Goal: Transaction & Acquisition: Purchase product/service

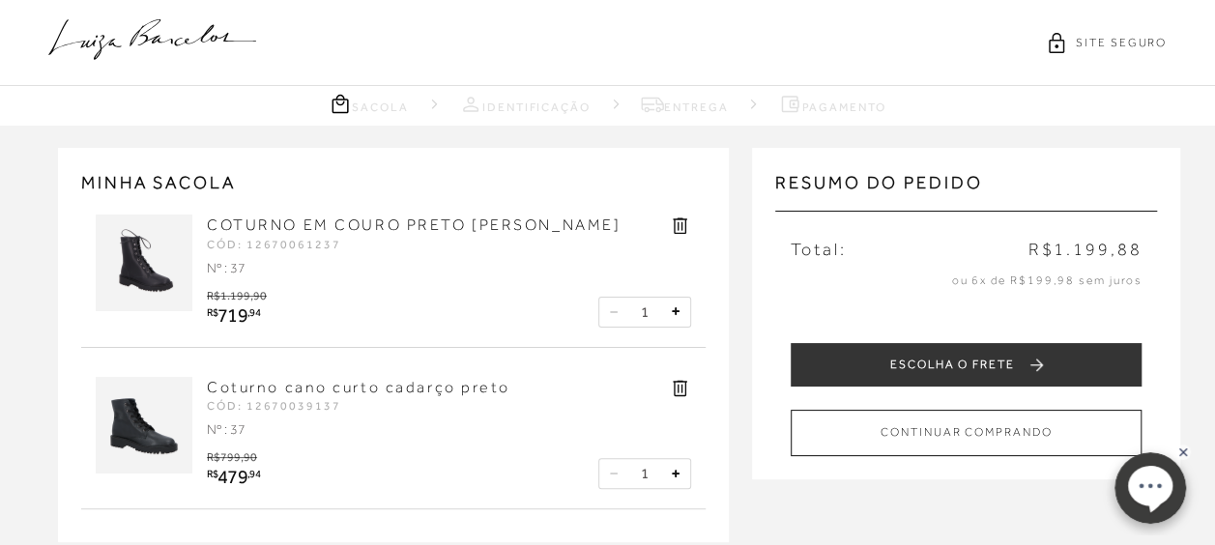
click at [136, 43] on icon at bounding box center [152, 39] width 208 height 41
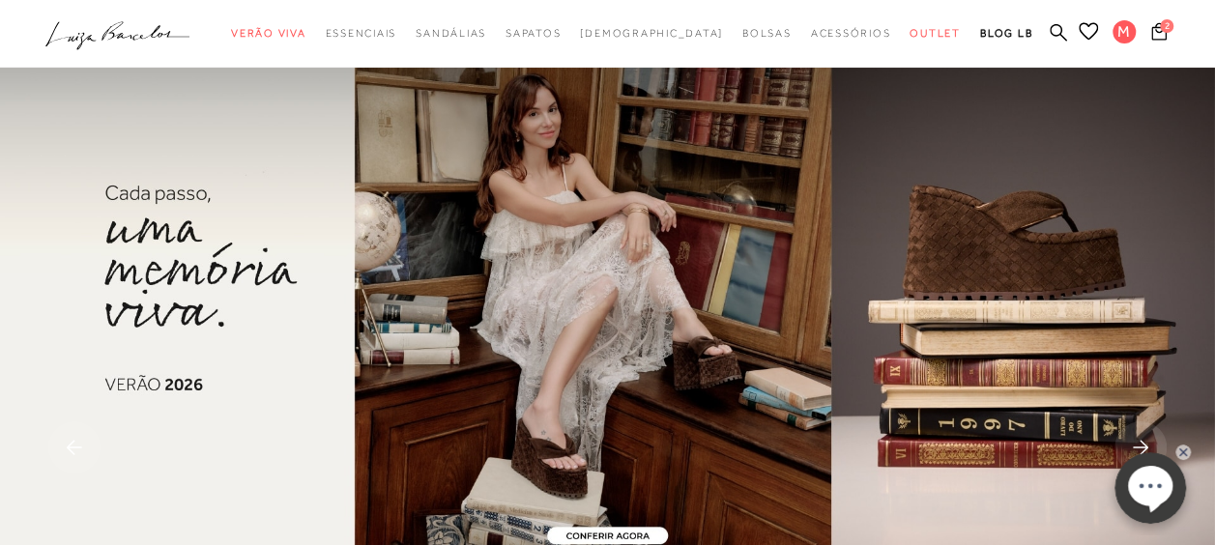
click at [126, 27] on icon ".a{fill-rule:evenodd;}" at bounding box center [117, 35] width 145 height 41
click at [1050, 30] on icon at bounding box center [1058, 31] width 17 height 17
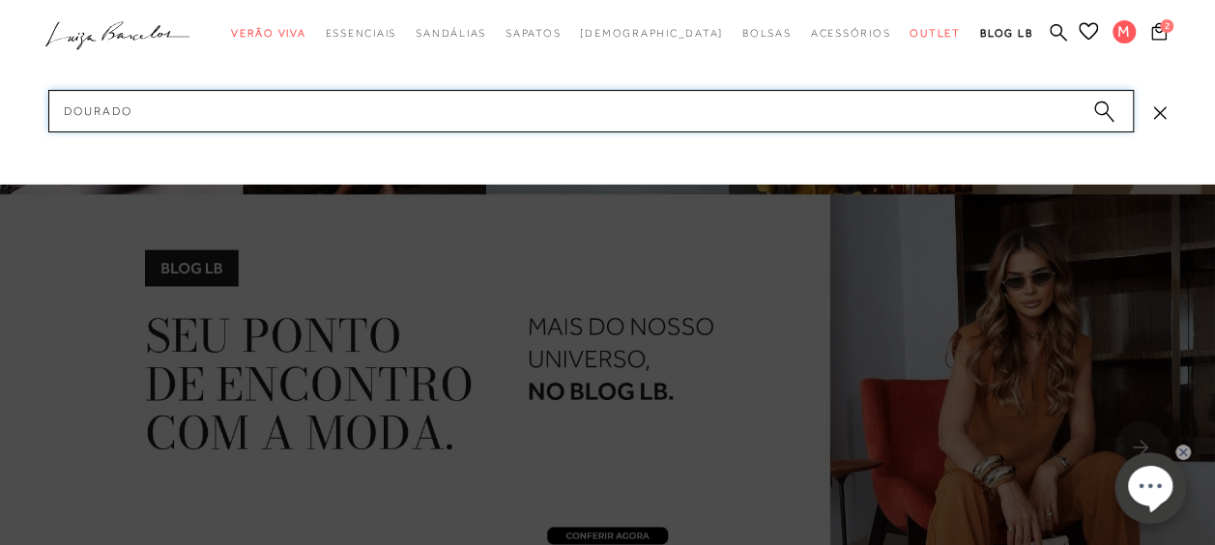
type input "dourado"
click at [1104, 109] on circle "submit" at bounding box center [1101, 108] width 14 height 14
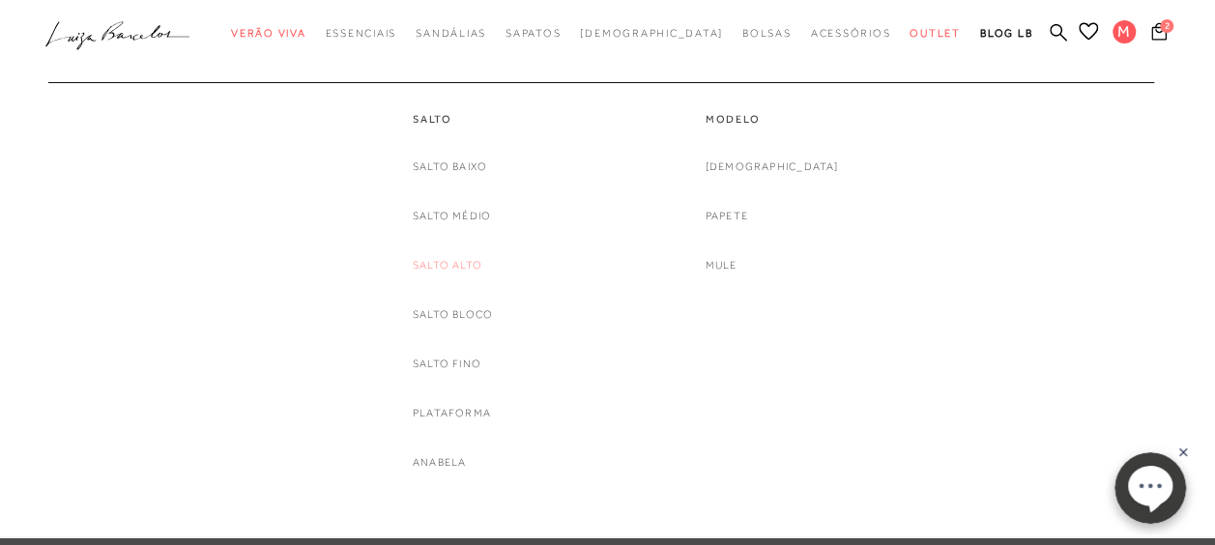
click at [460, 261] on link "Salto Alto" at bounding box center [448, 265] width 70 height 20
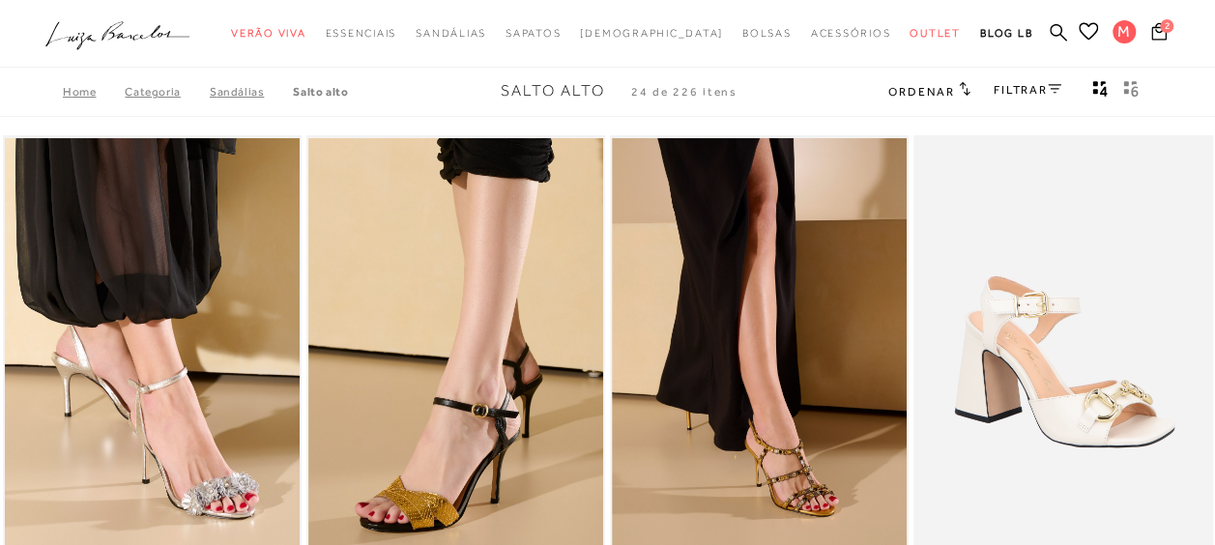
click at [1018, 85] on link "FILTRAR" at bounding box center [1028, 90] width 68 height 14
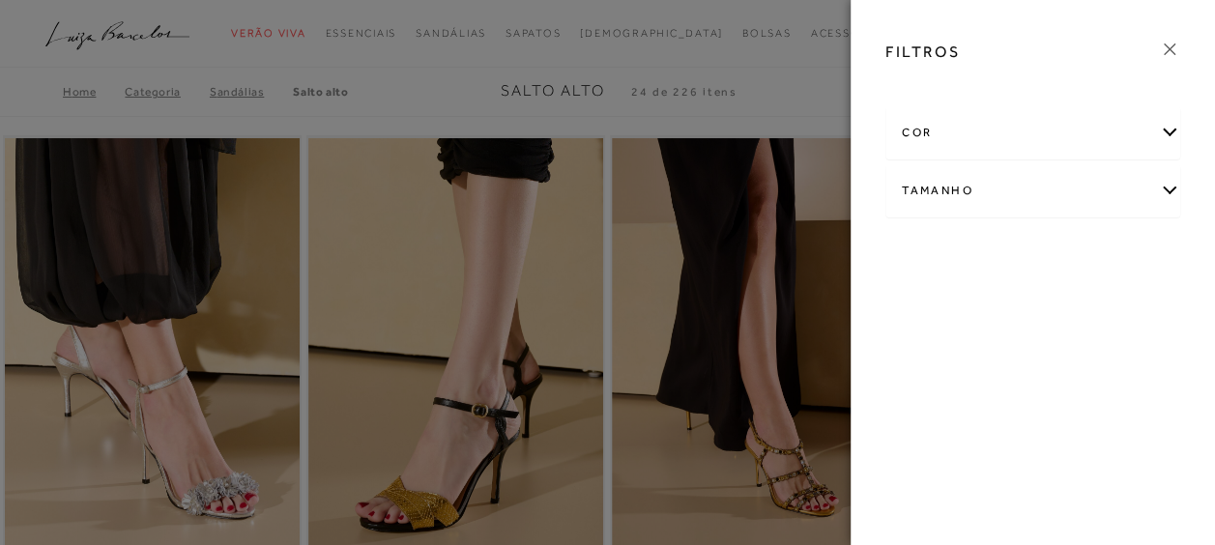
click at [932, 129] on div "cor" at bounding box center [1032, 132] width 293 height 51
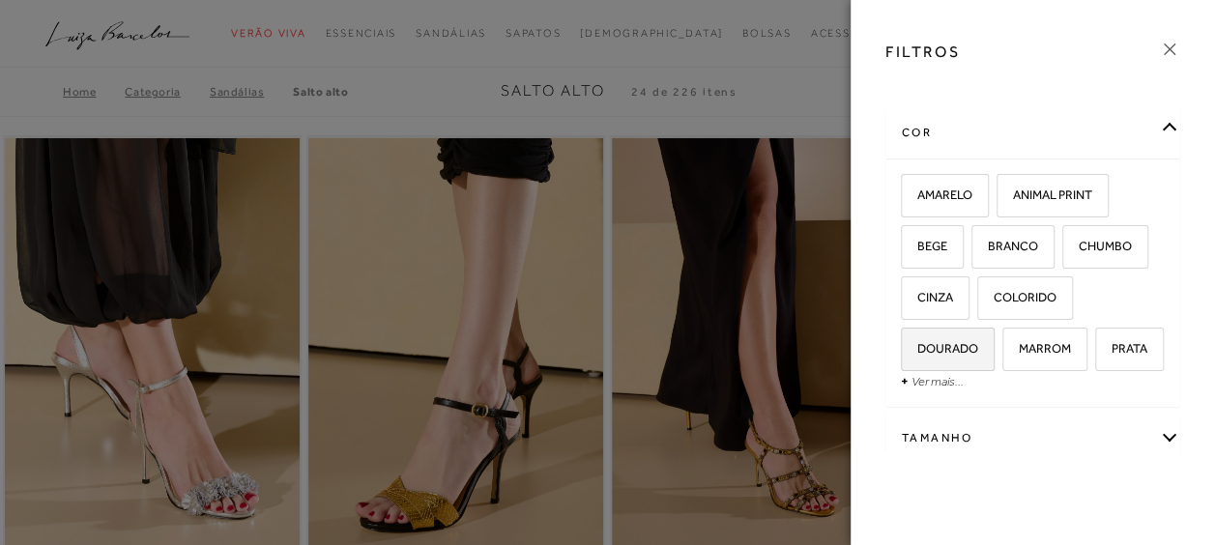
click at [942, 346] on span "DOURADO" at bounding box center [940, 348] width 75 height 14
click at [917, 346] on input "DOURADO" at bounding box center [907, 351] width 19 height 19
click at [942, 346] on span "DOURADO" at bounding box center [940, 348] width 75 height 14
click at [917, 346] on input "DOURADO" at bounding box center [907, 351] width 19 height 19
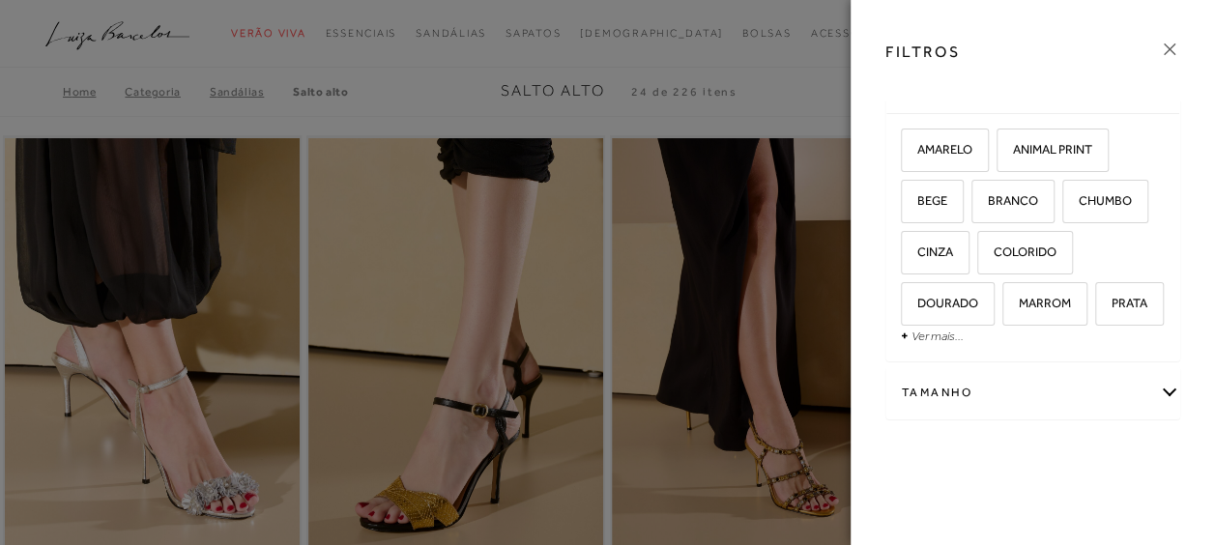
scroll to position [93, 0]
click at [959, 283] on label "DOURADO" at bounding box center [948, 304] width 92 height 42
click at [917, 297] on input "DOURADO" at bounding box center [907, 306] width 19 height 19
checkbox input "true"
click at [1171, 48] on icon at bounding box center [1169, 49] width 21 height 21
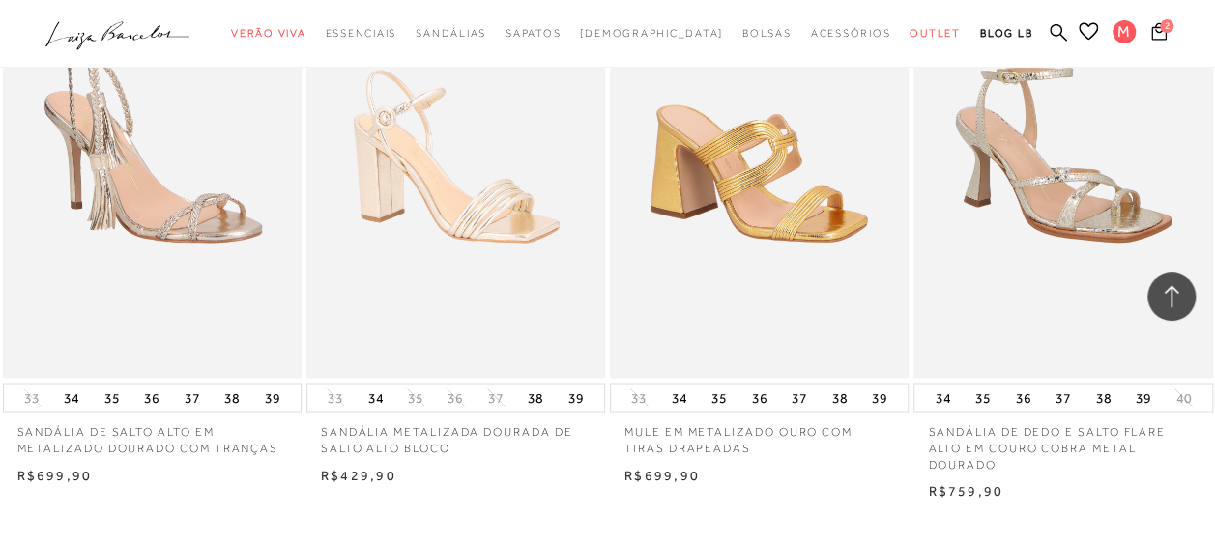
scroll to position [1413, 0]
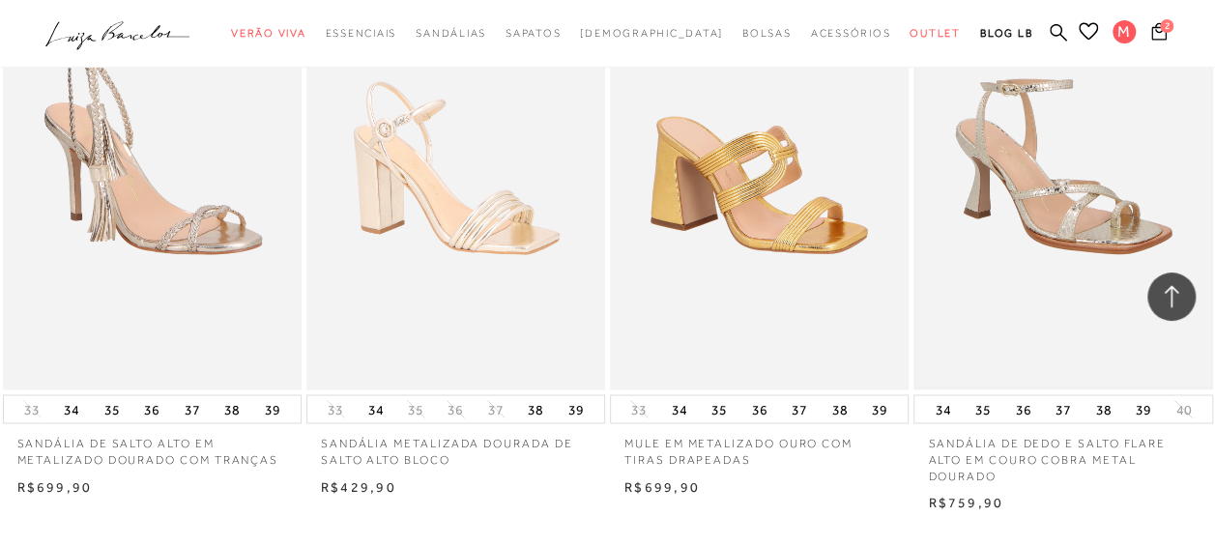
click at [1068, 188] on img at bounding box center [1062, 165] width 295 height 443
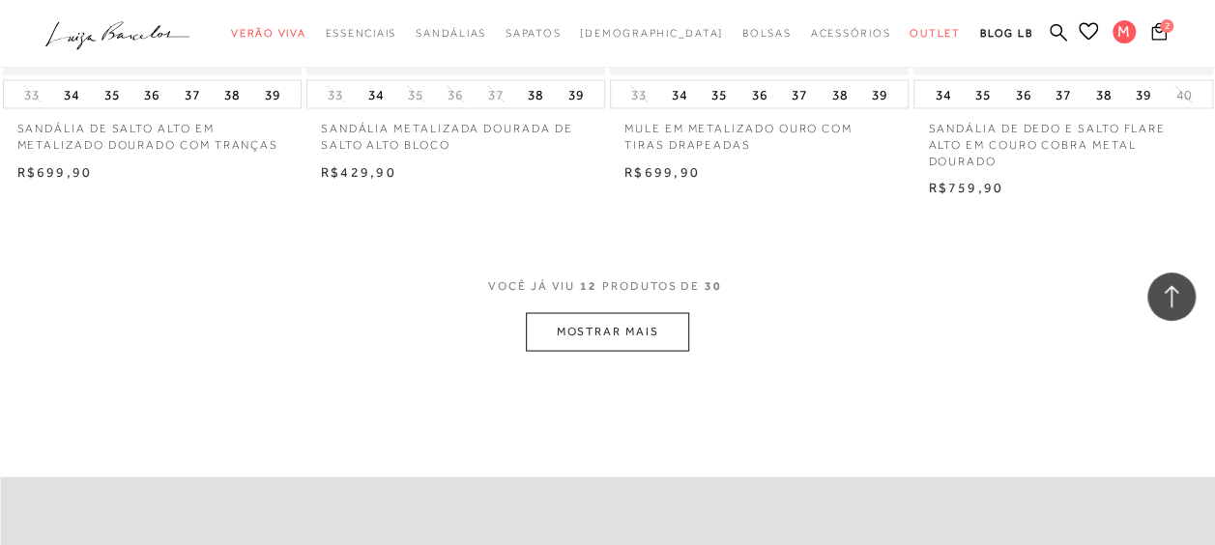
scroll to position [1744, 0]
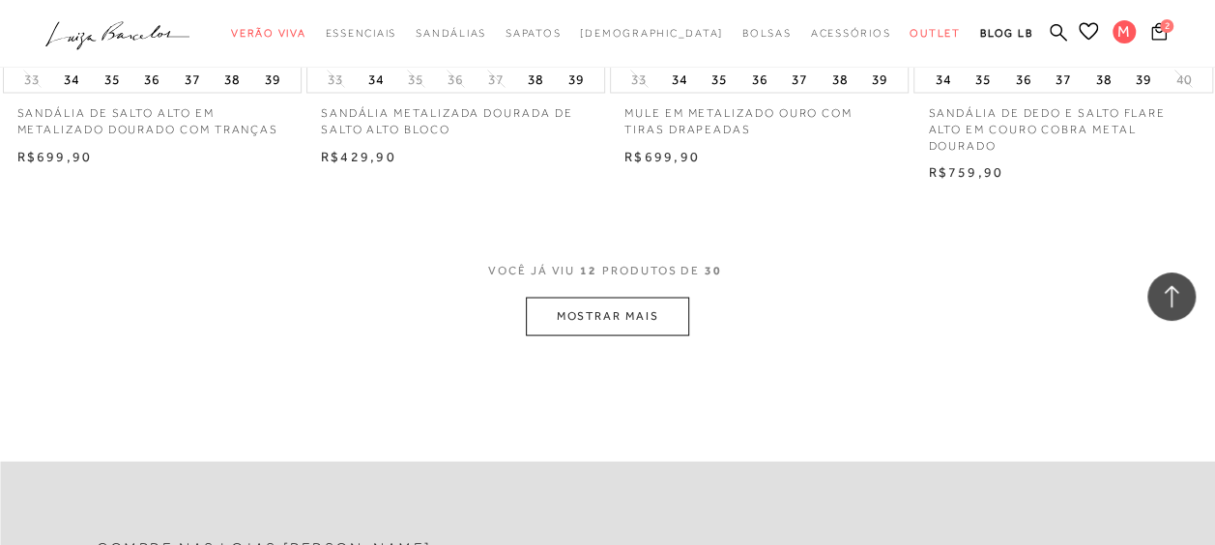
click at [620, 310] on button "MOSTRAR MAIS" at bounding box center [607, 316] width 162 height 38
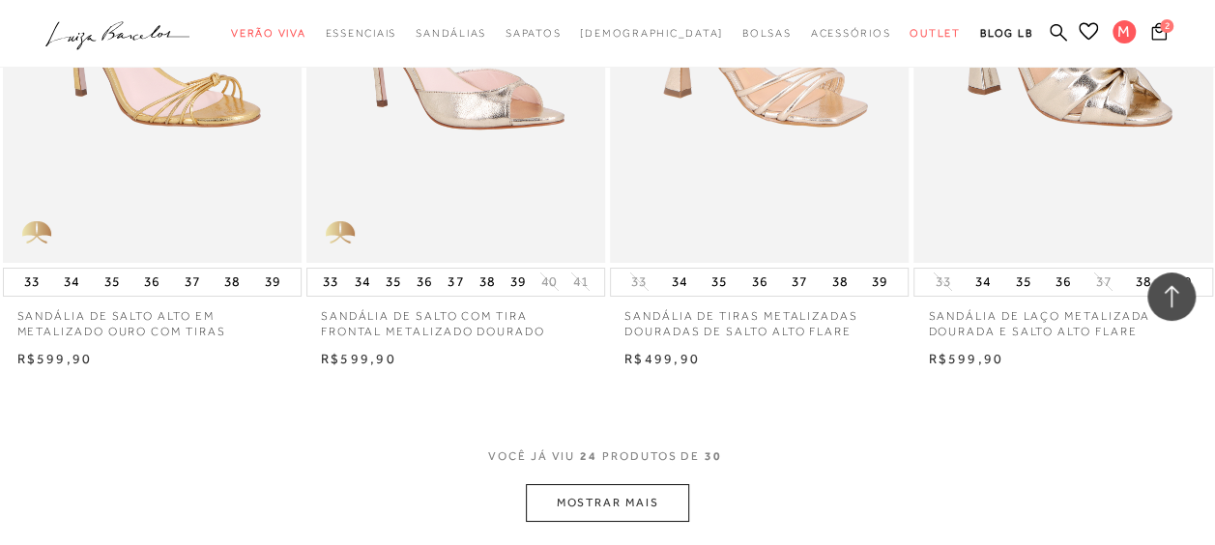
scroll to position [3300, 0]
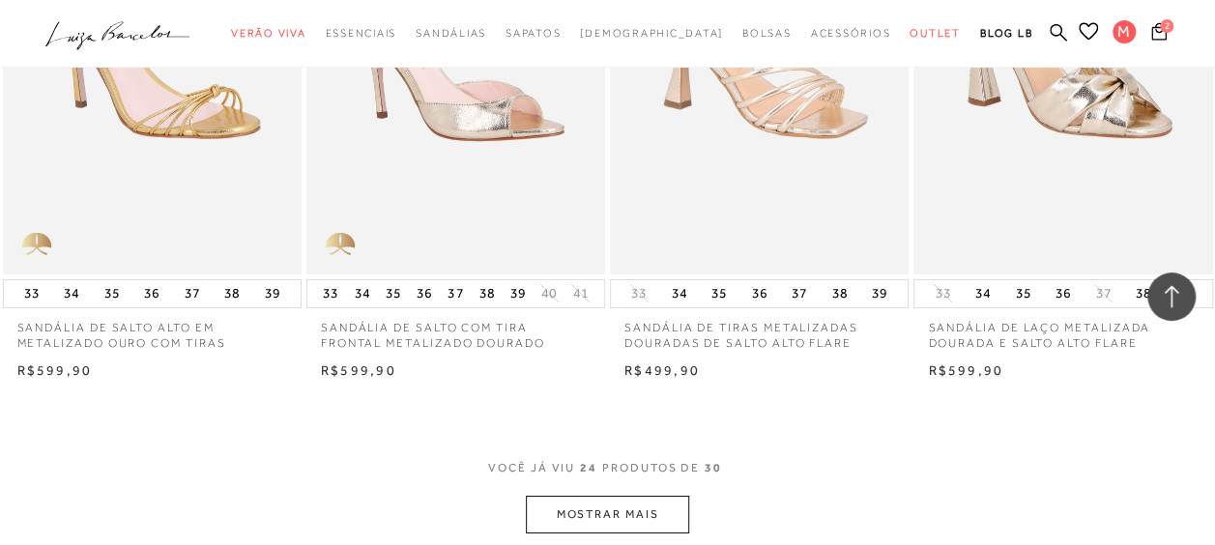
click at [611, 514] on button "MOSTRAR MAIS" at bounding box center [607, 515] width 162 height 38
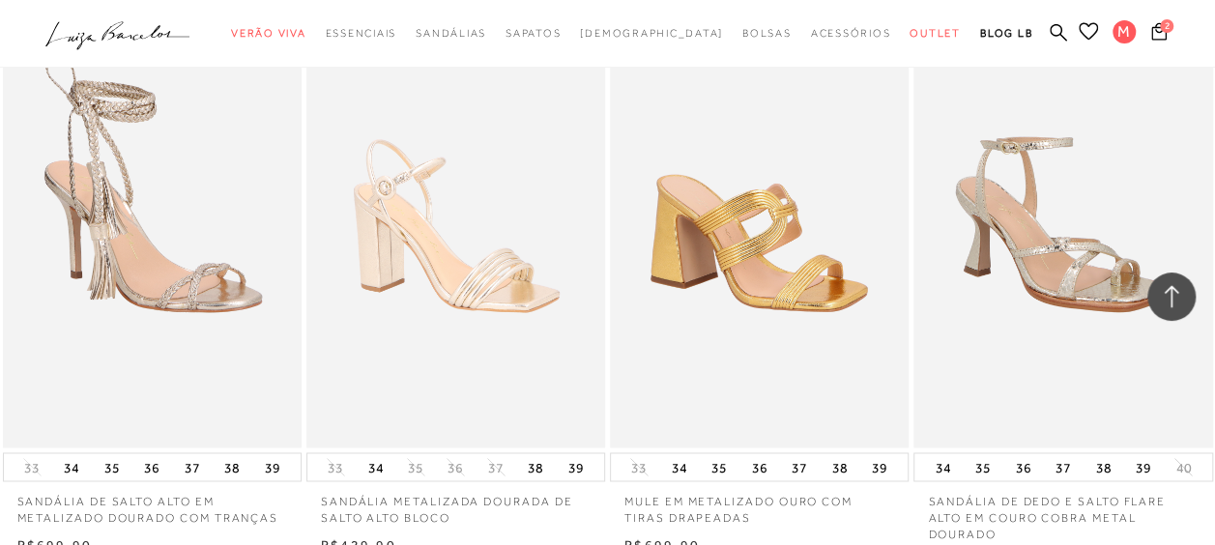
scroll to position [1356, 0]
click at [1019, 250] on img at bounding box center [1062, 222] width 295 height 443
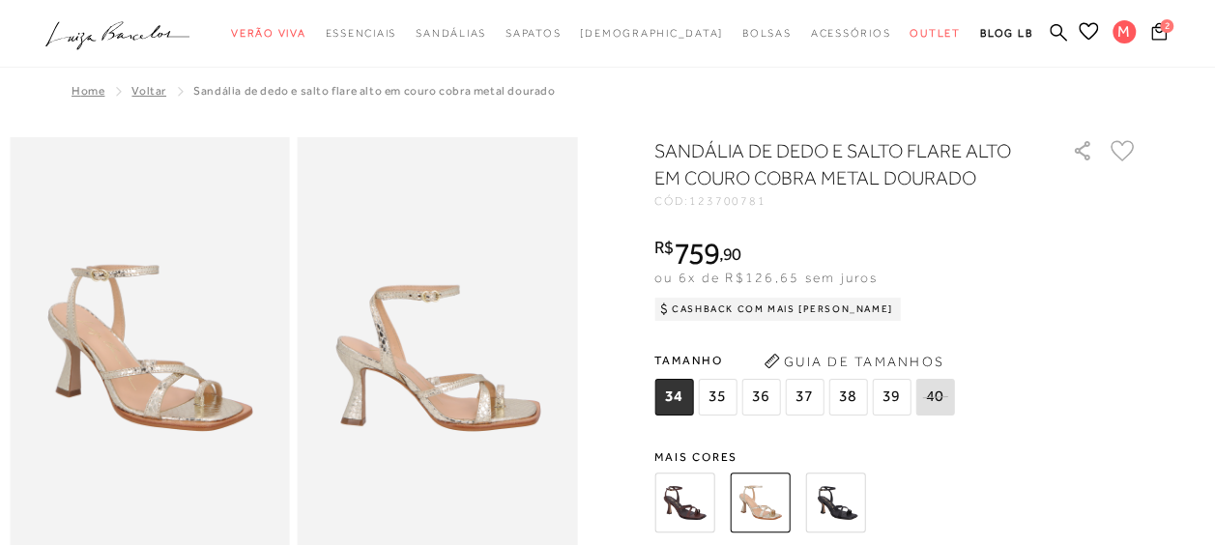
click at [1131, 151] on icon at bounding box center [1123, 150] width 24 height 21
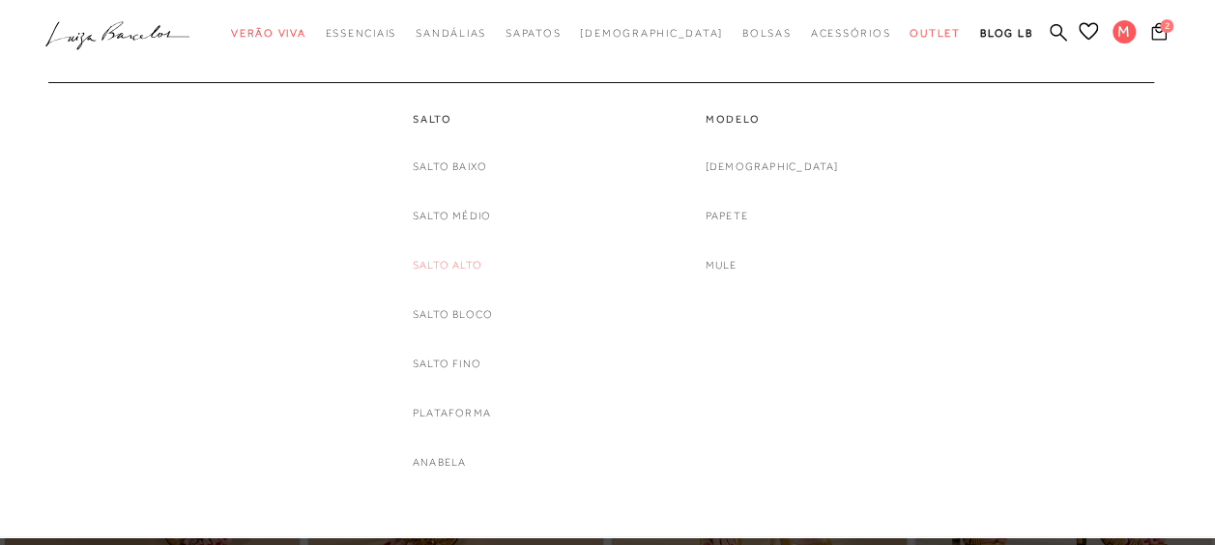
click at [452, 269] on link "Salto Alto" at bounding box center [448, 265] width 70 height 20
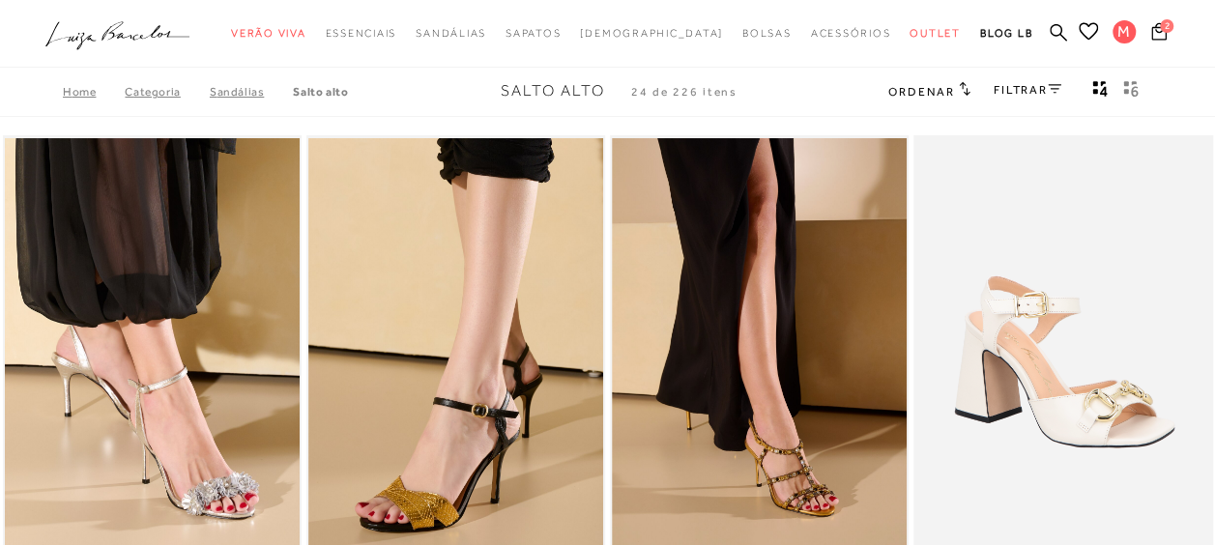
click at [1007, 90] on link "FILTRAR" at bounding box center [1028, 90] width 68 height 14
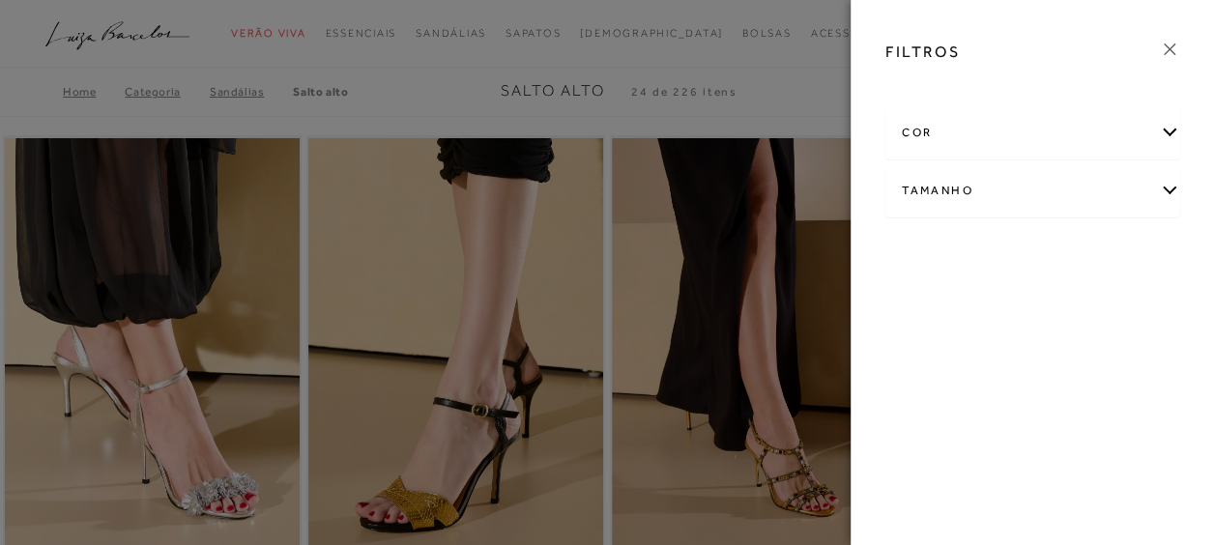
click at [946, 131] on div "cor" at bounding box center [1032, 132] width 293 height 51
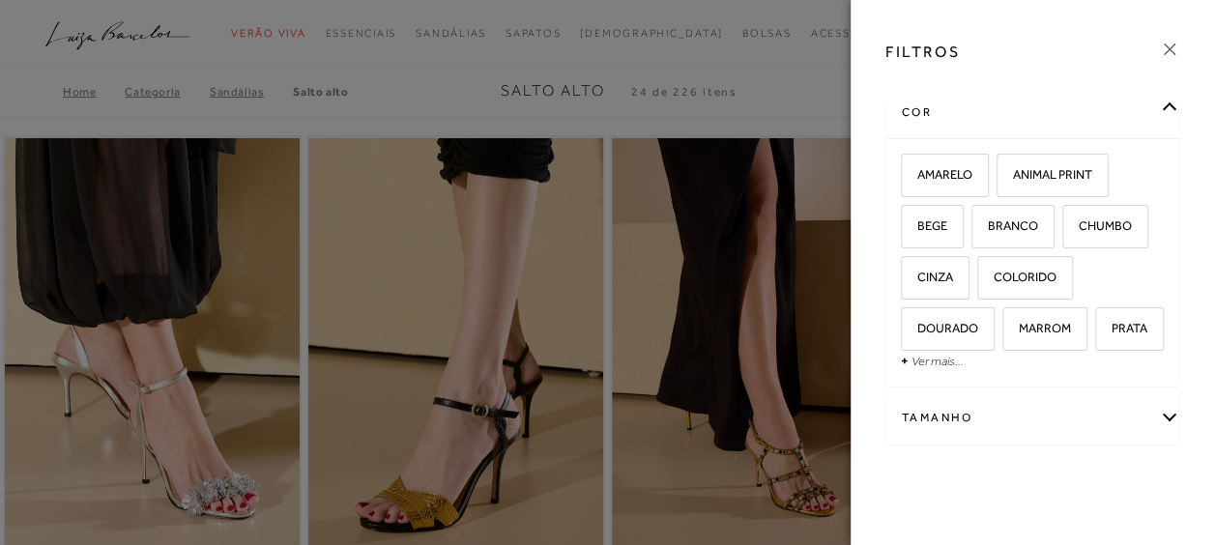
scroll to position [23, 0]
click at [934, 365] on link "Ver mais..." at bounding box center [937, 358] width 52 height 14
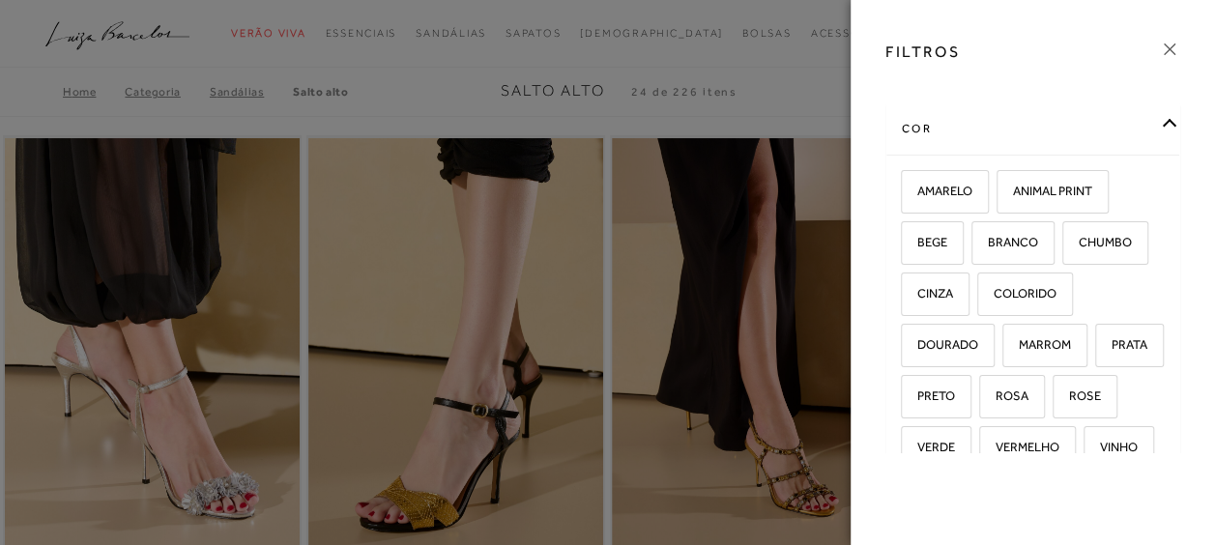
scroll to position [8, 0]
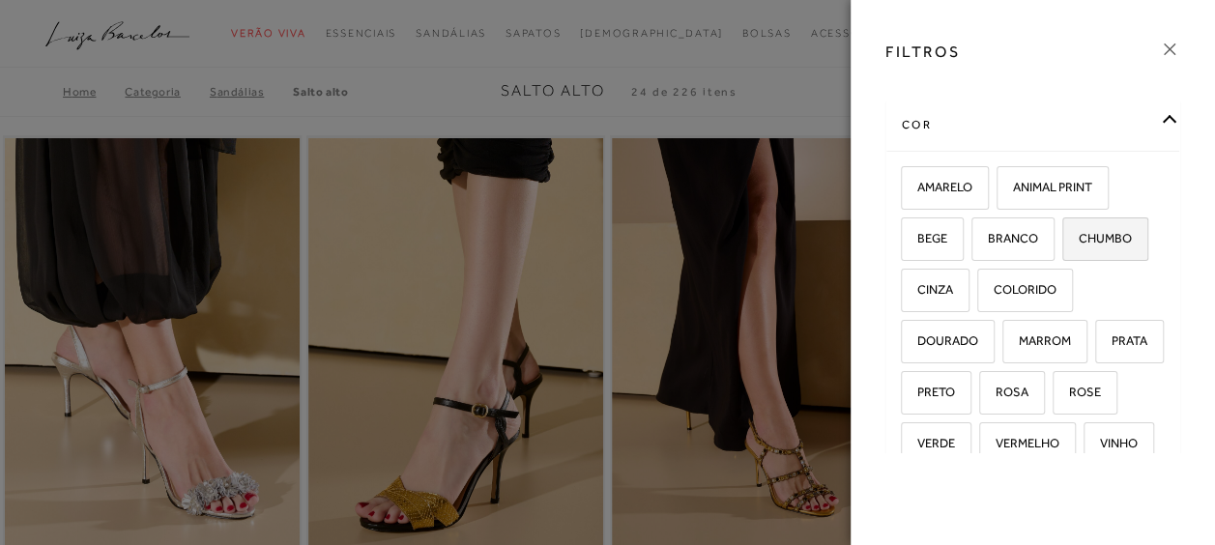
click at [1110, 242] on span "CHUMBO" at bounding box center [1098, 238] width 68 height 14
click at [1079, 242] on input "CHUMBO" at bounding box center [1068, 241] width 19 height 19
checkbox input "true"
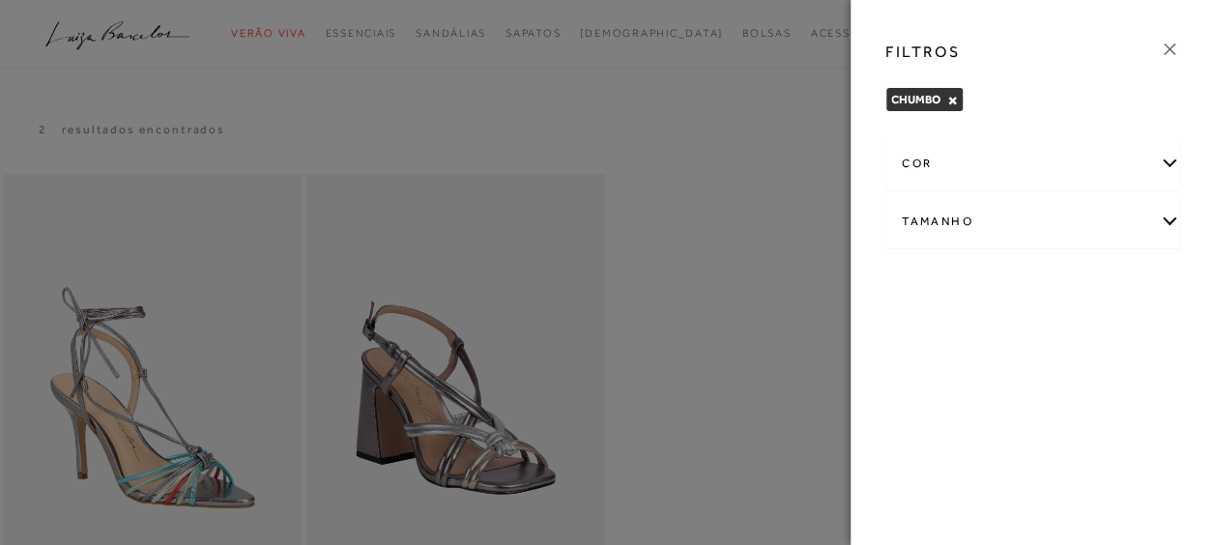
click at [1159, 212] on div "Tamanho" at bounding box center [1032, 221] width 293 height 51
click at [1173, 130] on div "FILTROS [GEOGRAPHIC_DATA] × Limpar todos os refinamentos cor AMARELO ANIMAL PRI…" at bounding box center [1033, 272] width 364 height 545
click at [1168, 154] on div "cor" at bounding box center [1032, 163] width 293 height 51
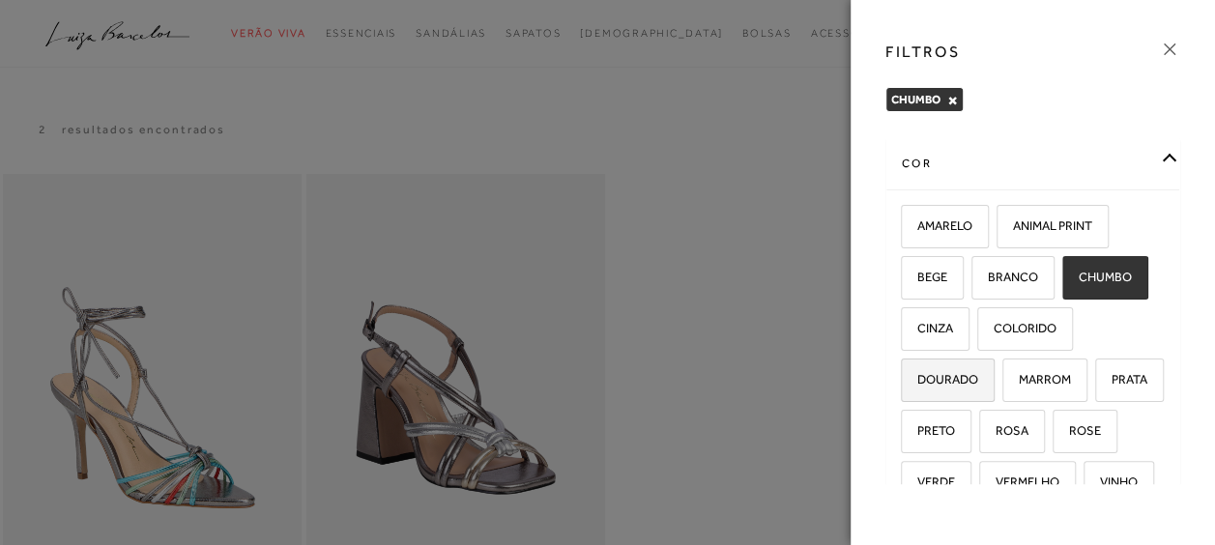
click at [968, 375] on span "DOURADO" at bounding box center [940, 379] width 75 height 14
click at [917, 375] on input "DOURADO" at bounding box center [907, 382] width 19 height 19
checkbox input "true"
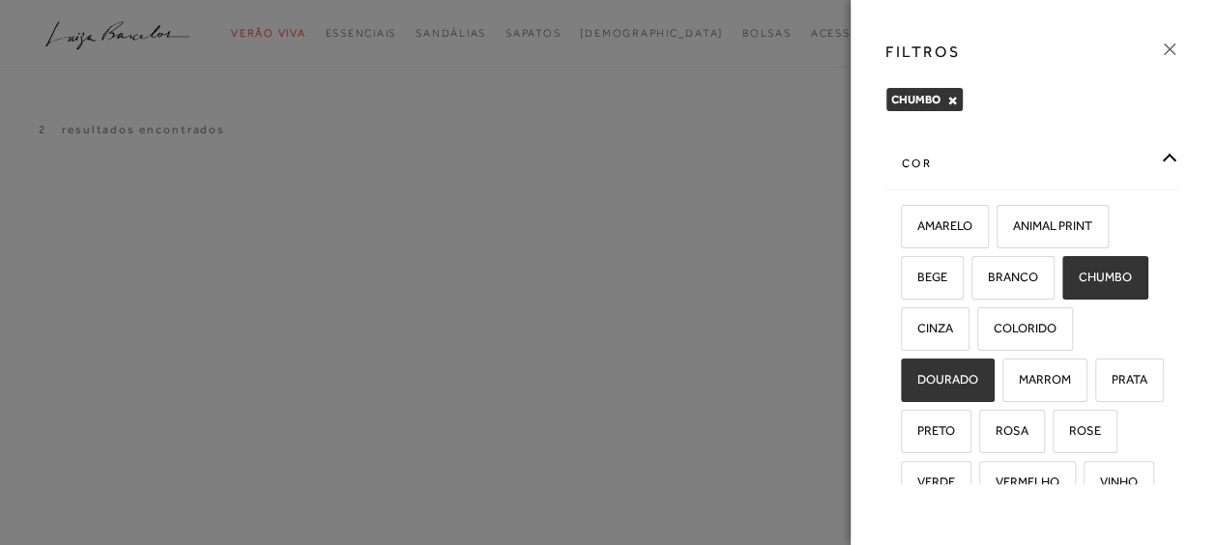
click at [1111, 282] on label "CHUMBO" at bounding box center [1105, 278] width 84 height 42
click at [1079, 282] on input "CHUMBO" at bounding box center [1068, 280] width 19 height 19
checkbox input "false"
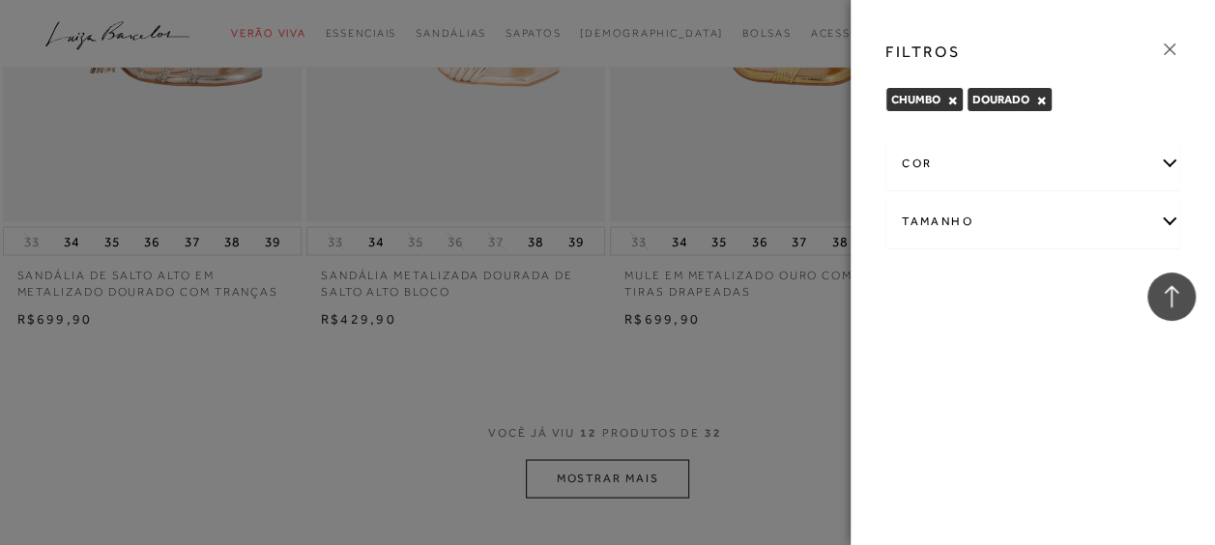
scroll to position [1714, 0]
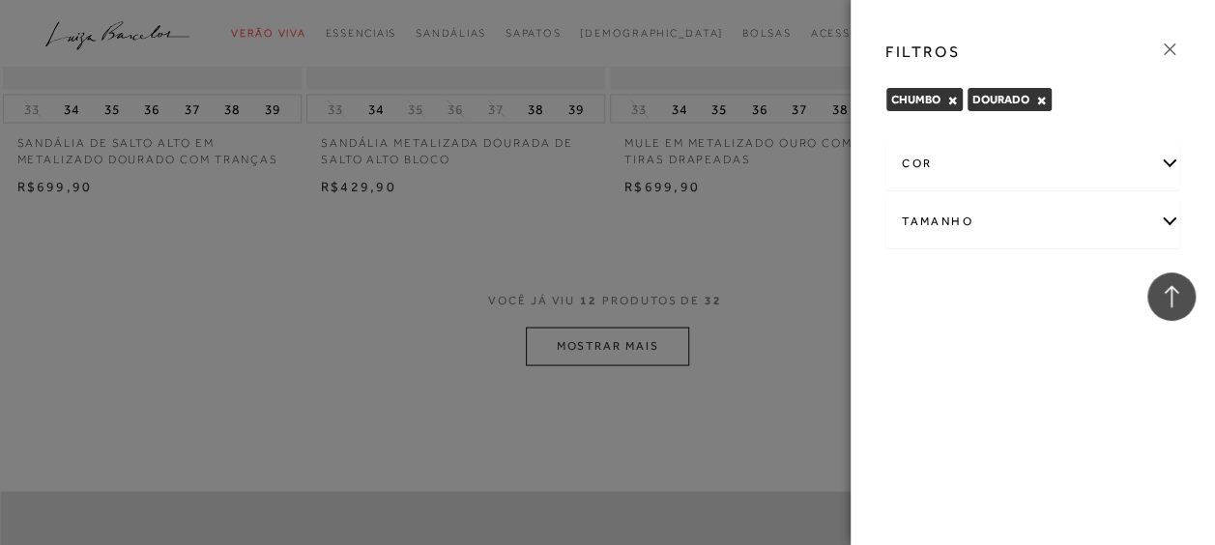
click at [1166, 166] on div "cor" at bounding box center [1032, 163] width 293 height 51
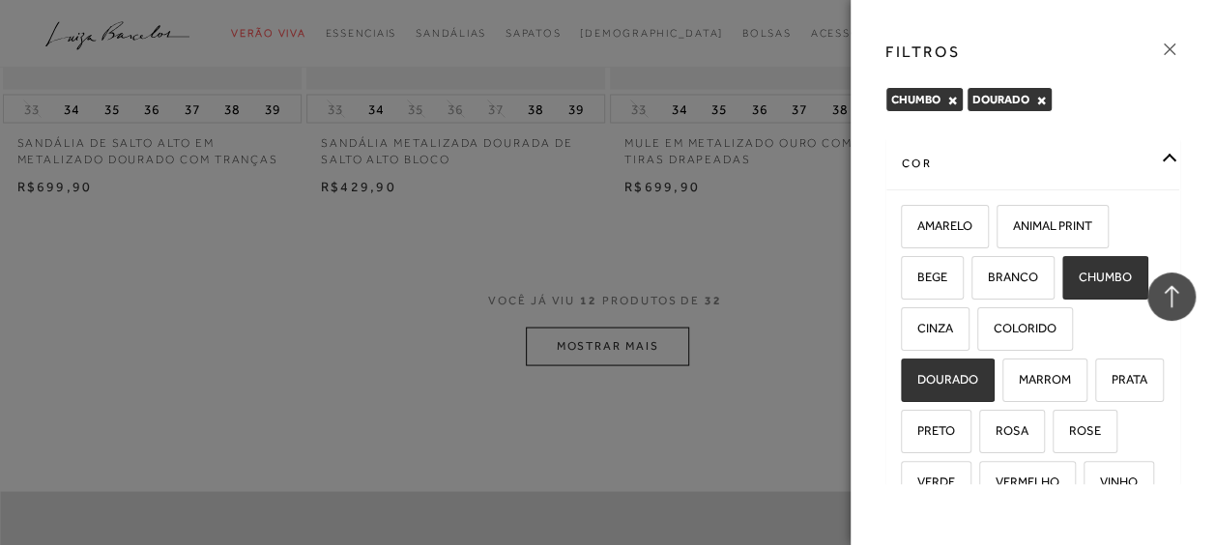
click at [1094, 283] on label "CHUMBO" at bounding box center [1105, 278] width 84 height 42
click at [1079, 283] on input "CHUMBO" at bounding box center [1068, 280] width 19 height 19
checkbox input "false"
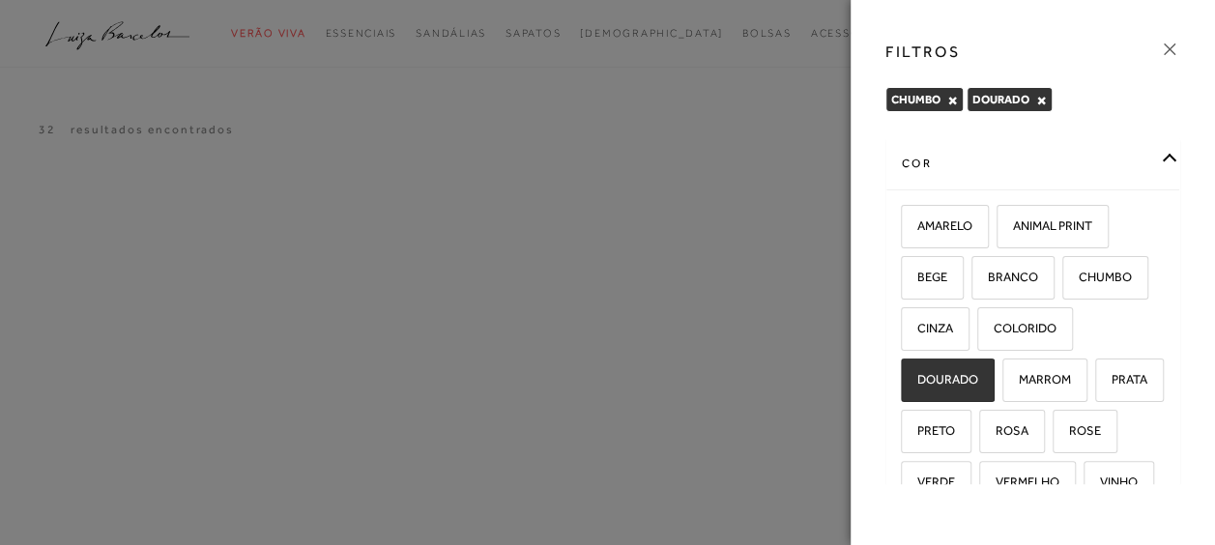
click at [958, 374] on span "DOURADO" at bounding box center [940, 379] width 75 height 14
click at [917, 374] on input "DOURADO" at bounding box center [907, 382] width 19 height 19
checkbox input "false"
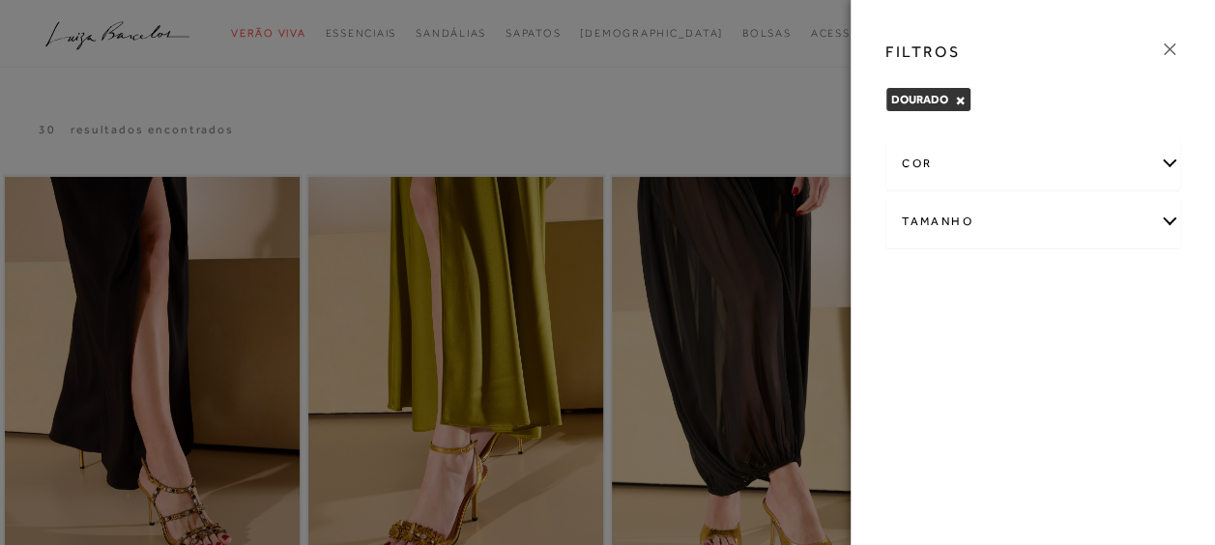
click at [935, 425] on div "FILTROS [GEOGRAPHIC_DATA] × Limpar todos os refinamentos cor AMARELO ANIMAL PRI…" at bounding box center [1033, 272] width 364 height 545
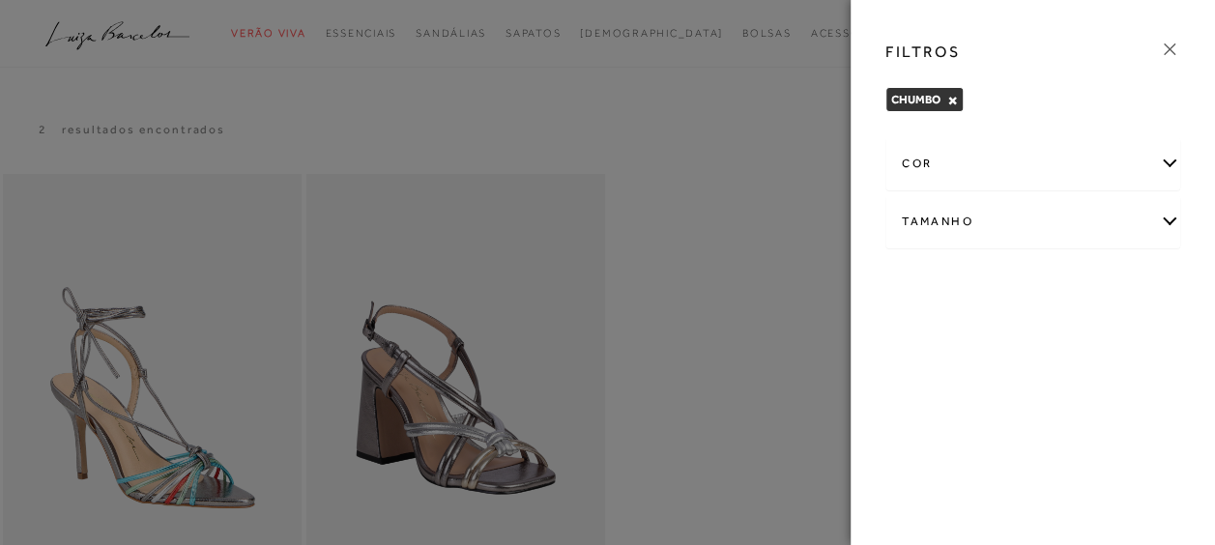
click at [1169, 169] on div "cor" at bounding box center [1032, 163] width 293 height 51
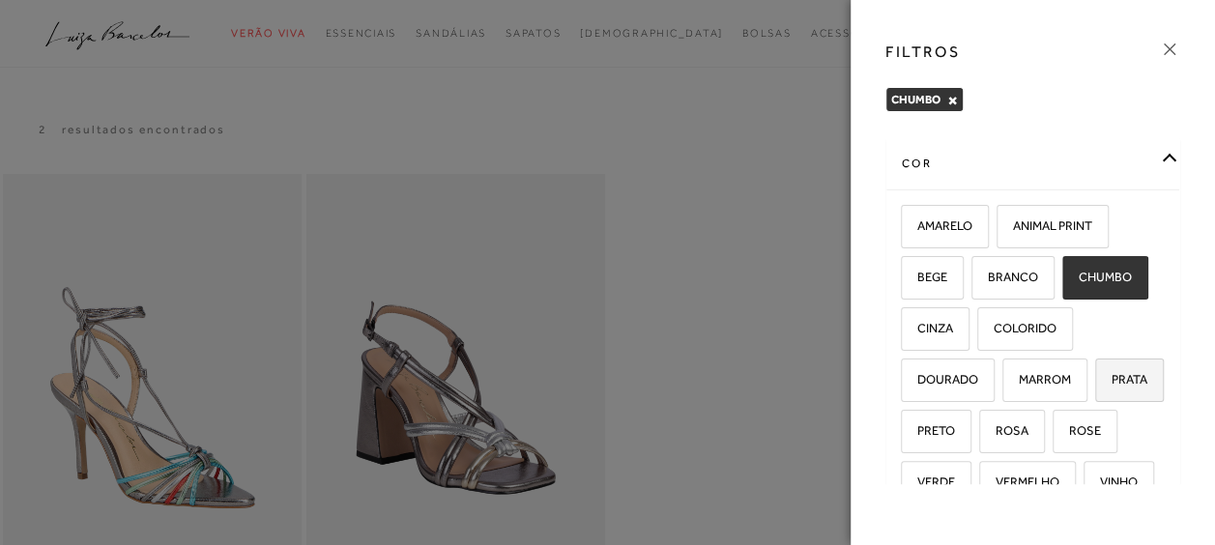
click at [1097, 387] on span "PRATA" at bounding box center [1122, 379] width 50 height 14
click at [1092, 392] on input "PRATA" at bounding box center [1101, 382] width 19 height 19
checkbox input "true"
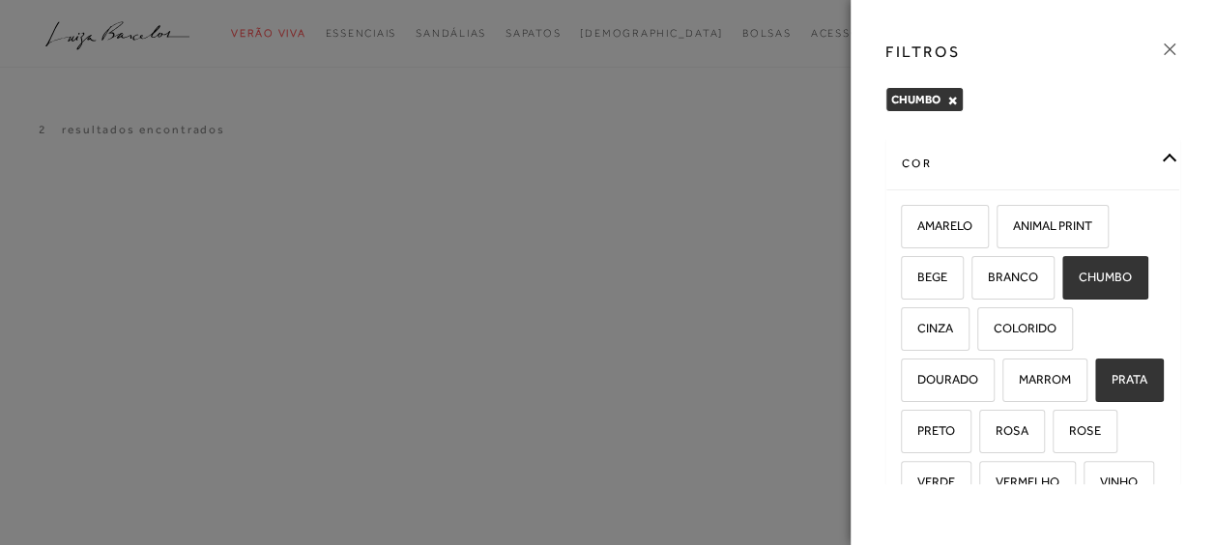
click at [1101, 278] on span "CHUMBO" at bounding box center [1098, 277] width 68 height 14
click at [1079, 278] on input "CHUMBO" at bounding box center [1068, 280] width 19 height 19
checkbox input "false"
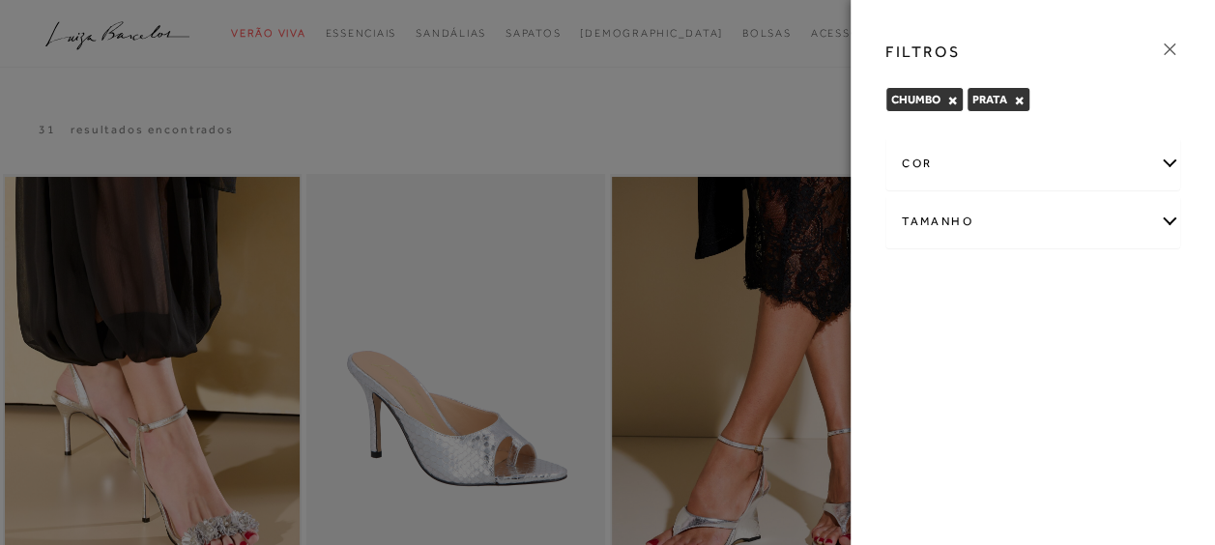
drag, startPoint x: 1187, startPoint y: 337, endPoint x: 1196, endPoint y: 465, distance: 127.9
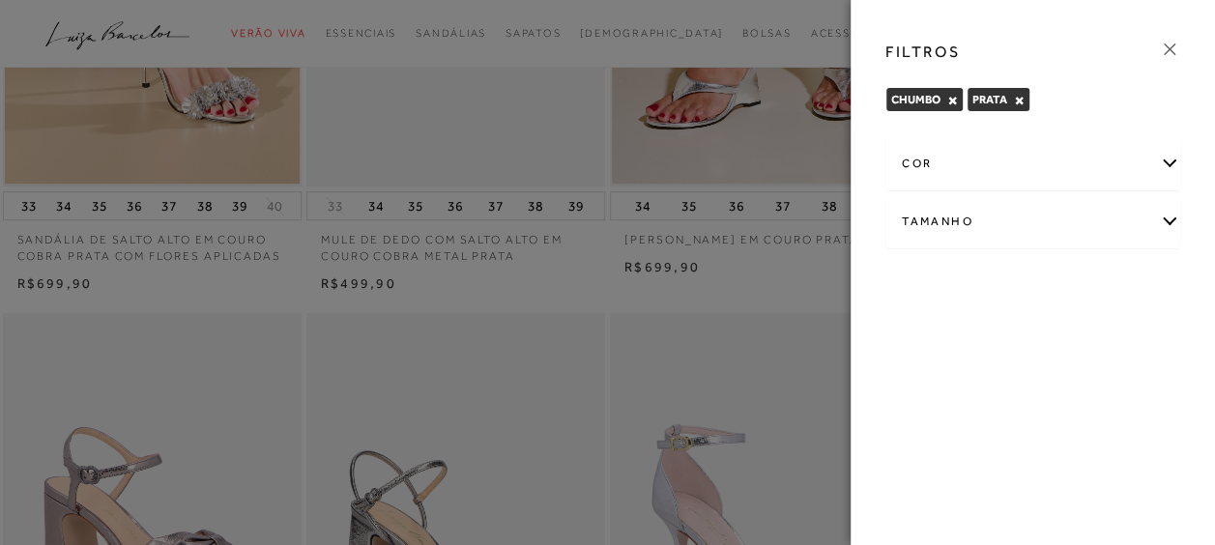
click at [1170, 60] on link at bounding box center [1169, 52] width 21 height 27
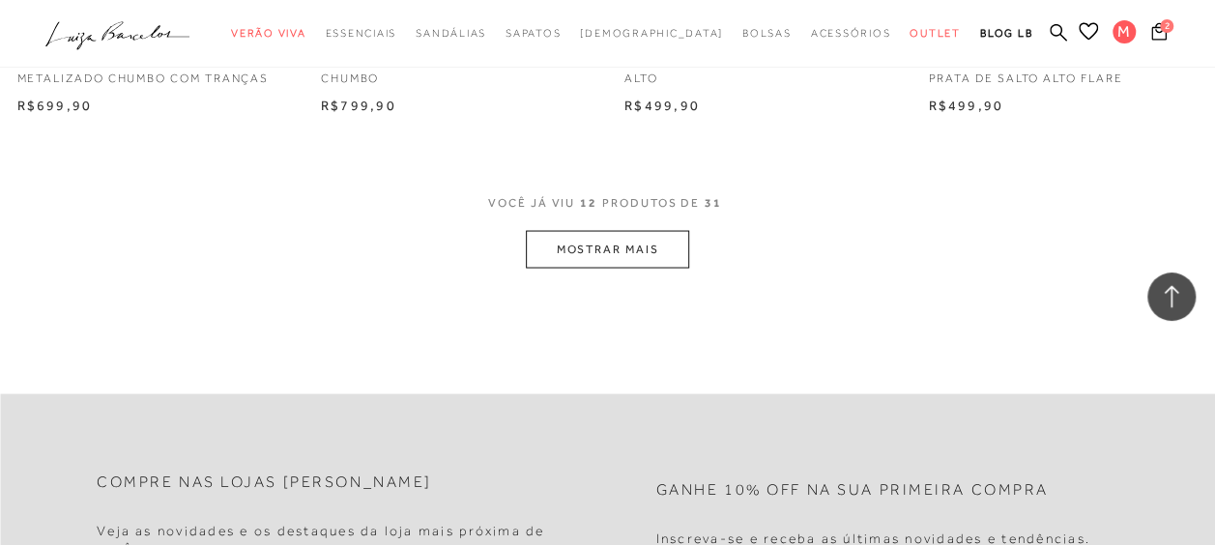
scroll to position [1786, 0]
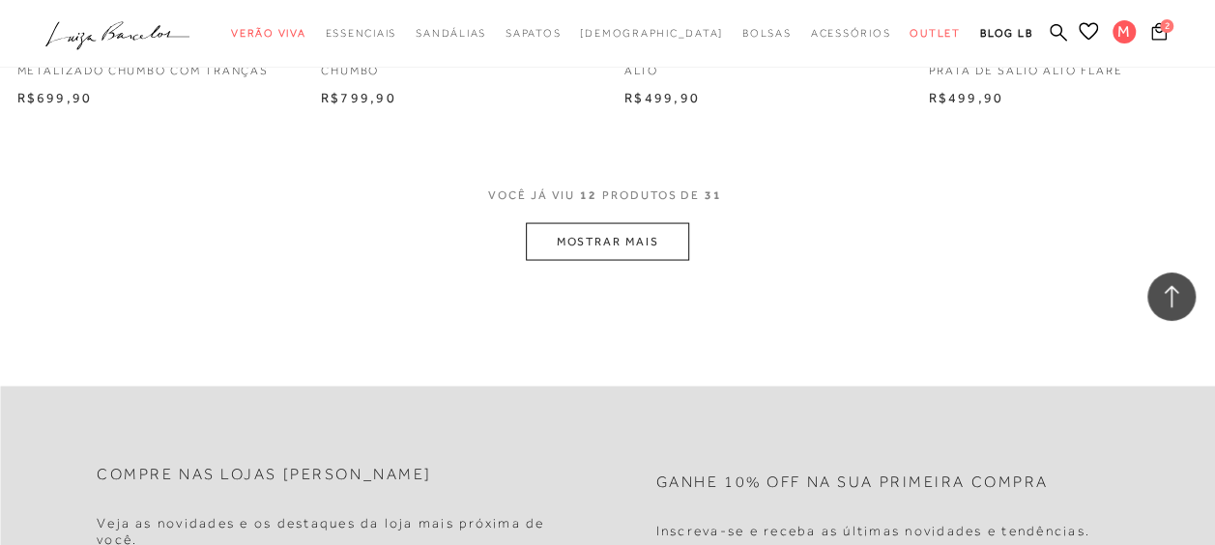
click at [623, 240] on button "MOSTRAR MAIS" at bounding box center [607, 241] width 162 height 38
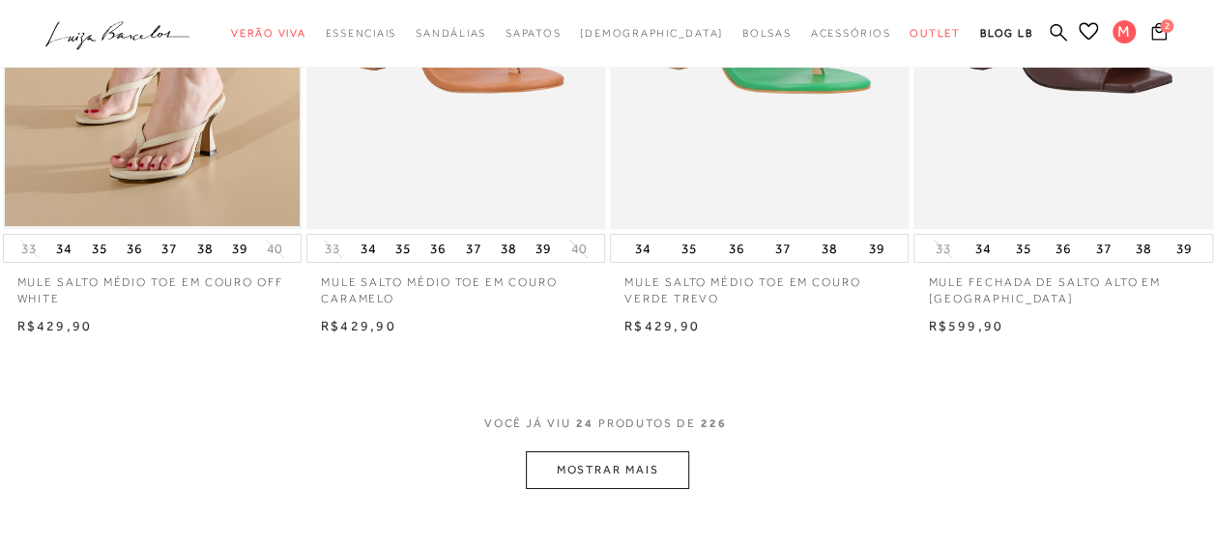
scroll to position [0, 0]
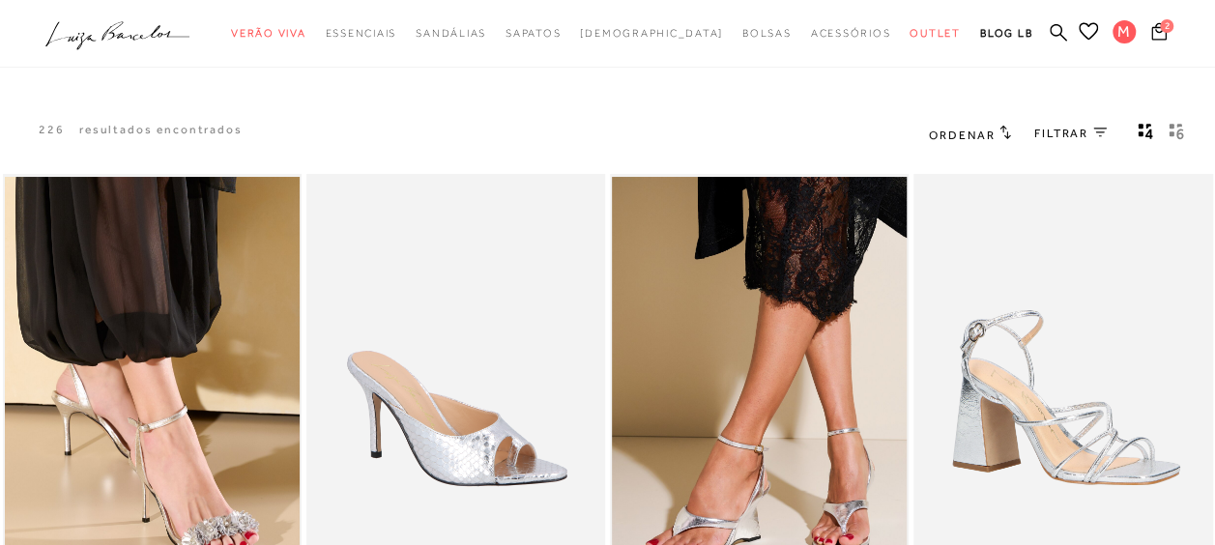
click at [1073, 129] on span "FILTRAR" at bounding box center [1061, 134] width 54 height 16
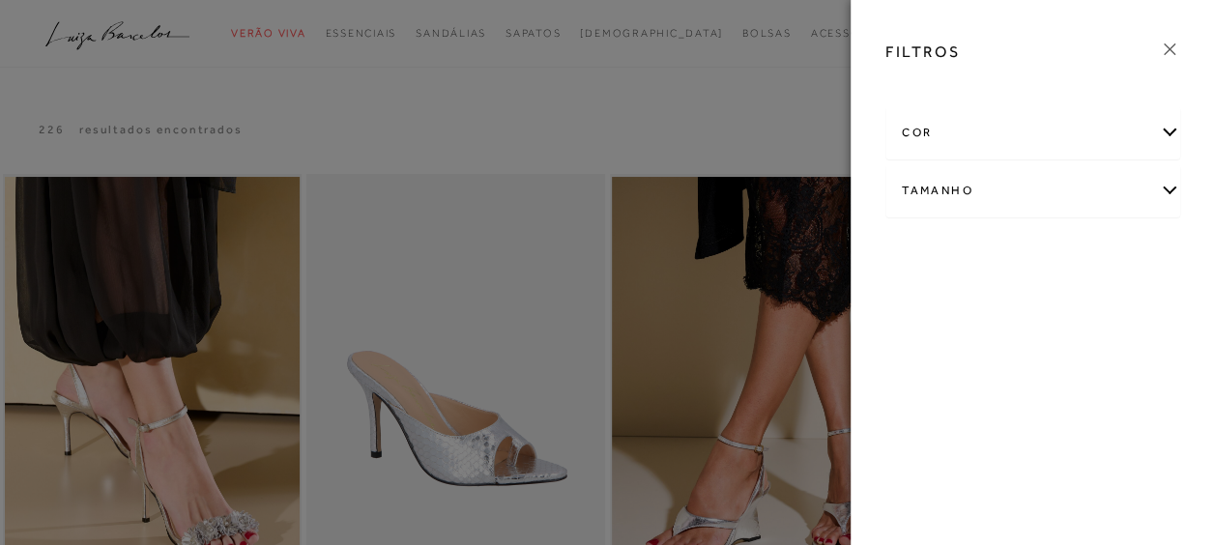
click at [1170, 128] on div "cor" at bounding box center [1032, 132] width 293 height 51
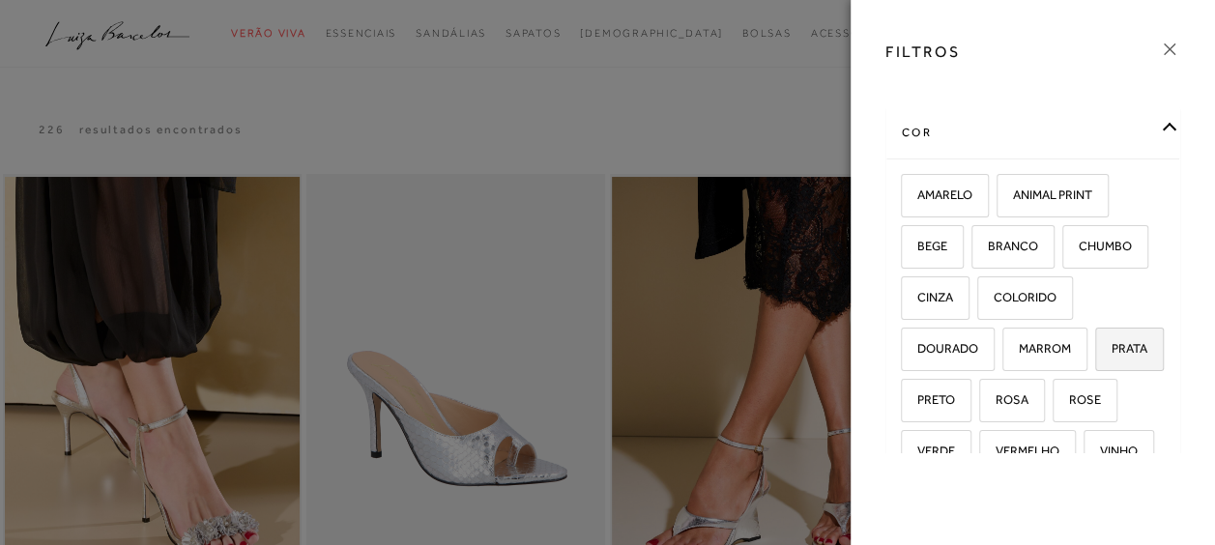
click at [1096, 370] on label "PRATA" at bounding box center [1129, 350] width 67 height 42
click at [1092, 361] on input "PRATA" at bounding box center [1101, 351] width 19 height 19
checkbox input "true"
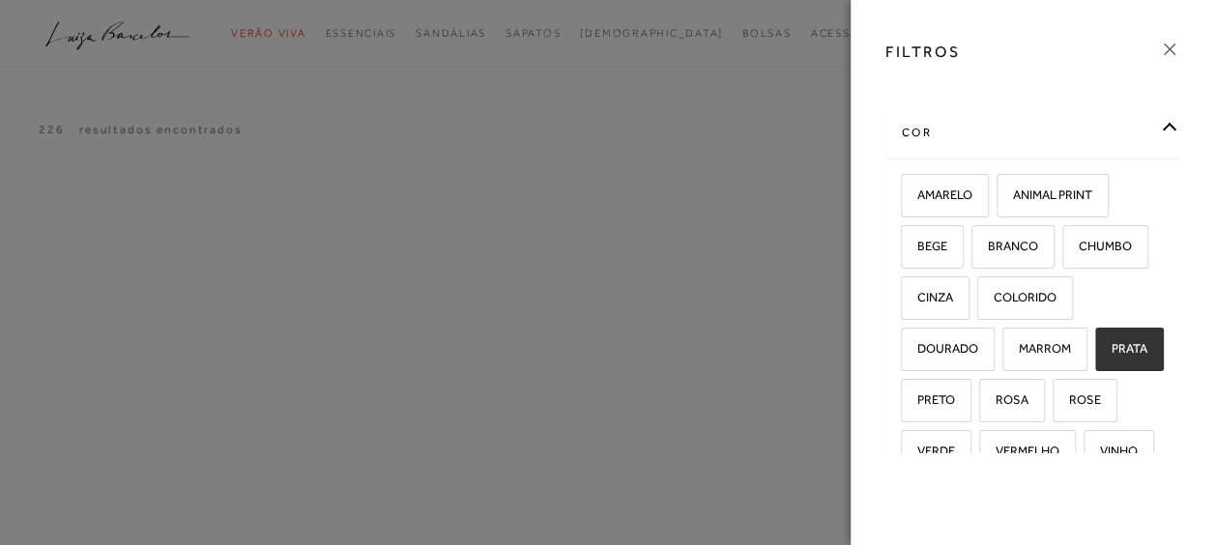
click at [1170, 47] on icon at bounding box center [1170, 49] width 12 height 12
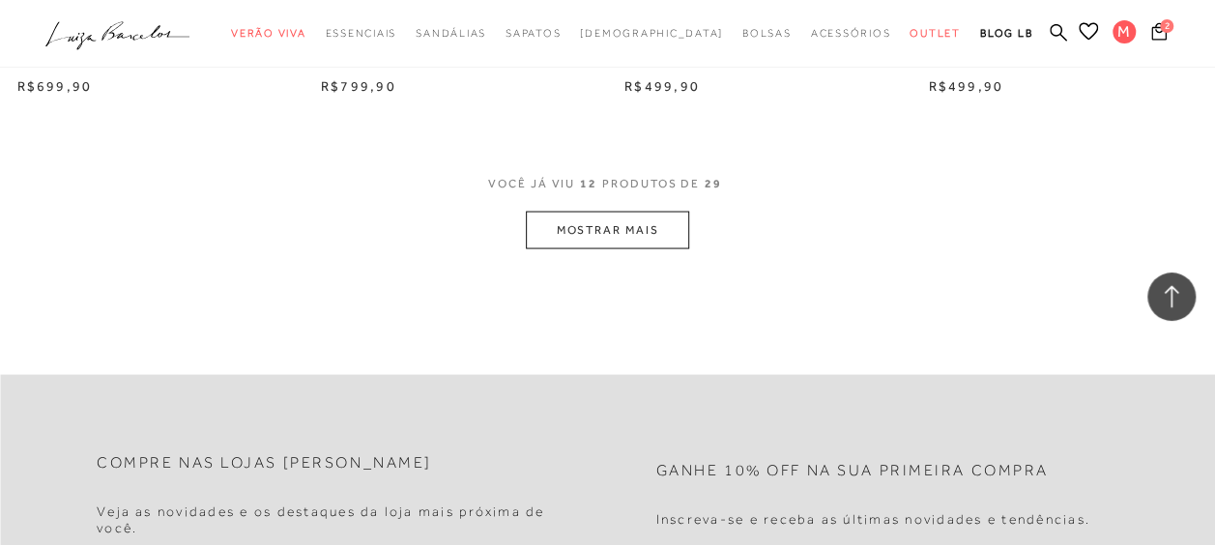
scroll to position [1790, 0]
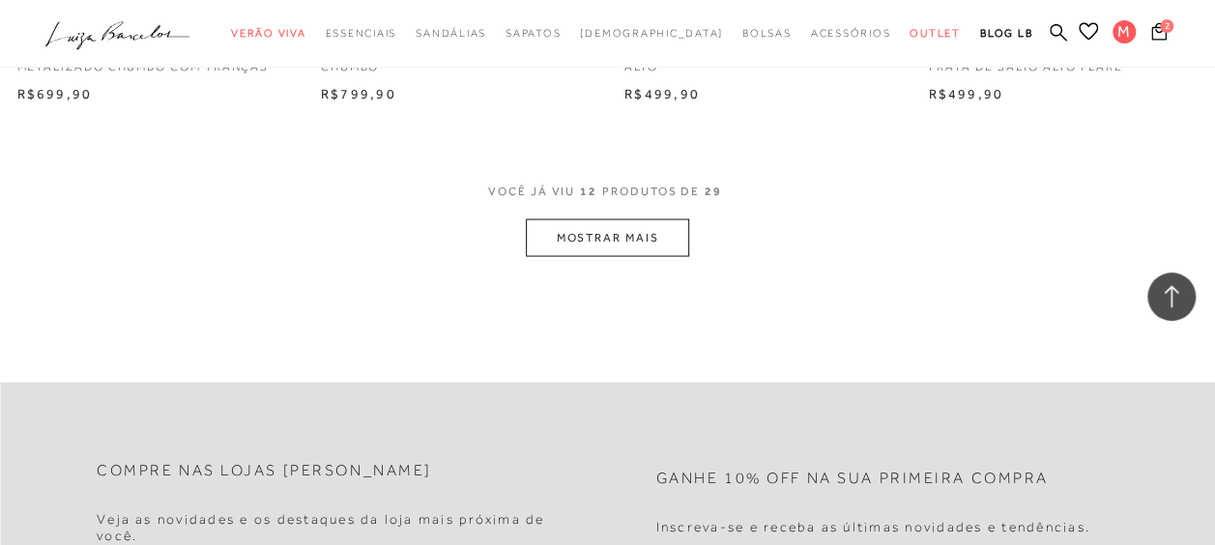
click at [607, 237] on button "MOSTRAR MAIS" at bounding box center [607, 237] width 162 height 38
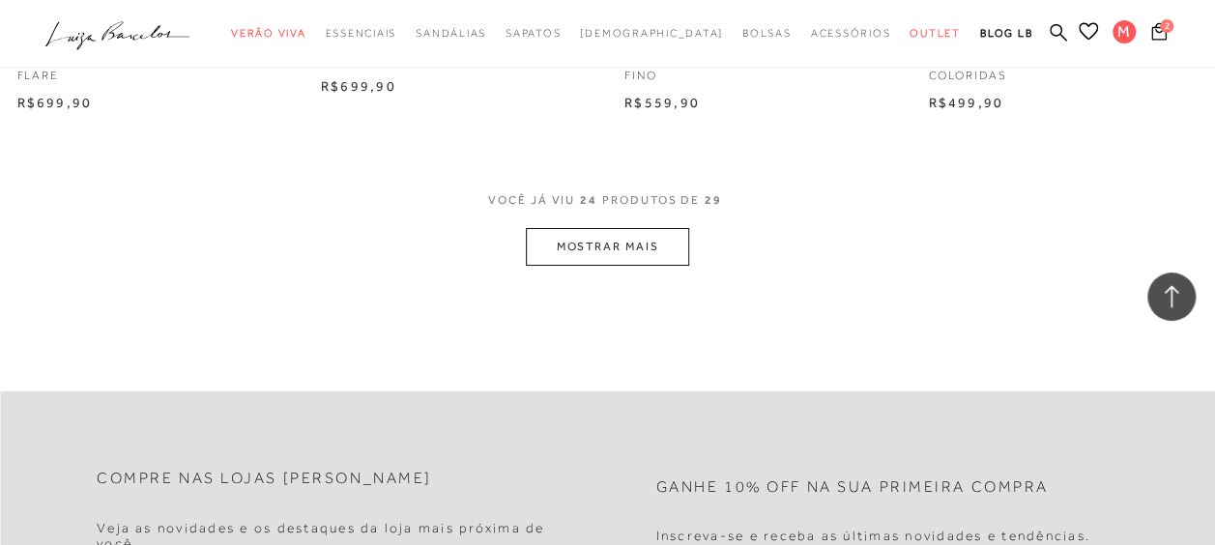
scroll to position [3524, 0]
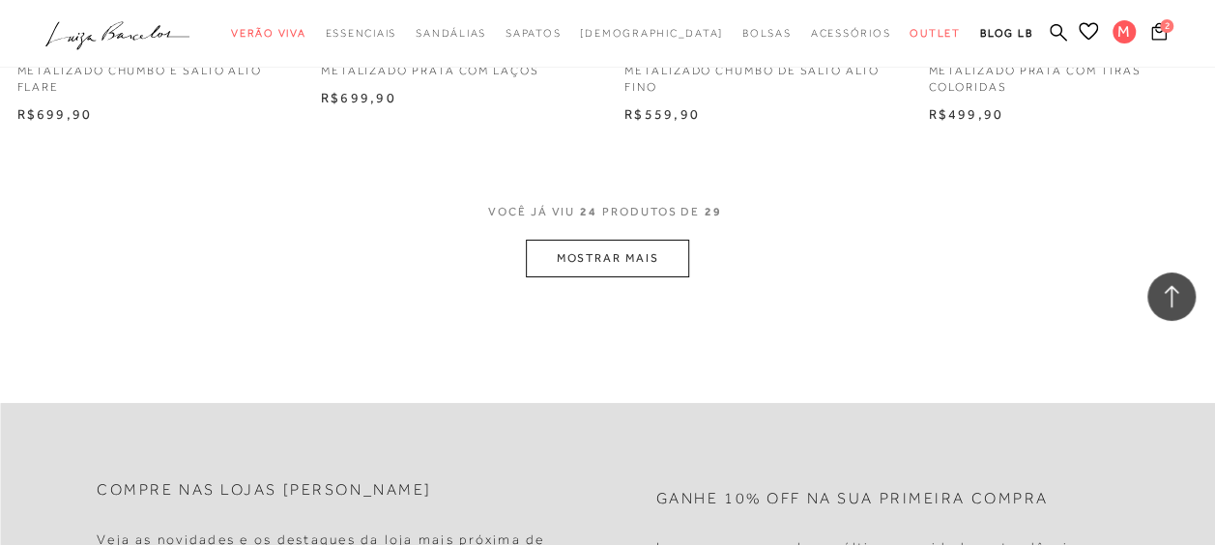
click at [627, 260] on button "MOSTRAR MAIS" at bounding box center [607, 259] width 162 height 38
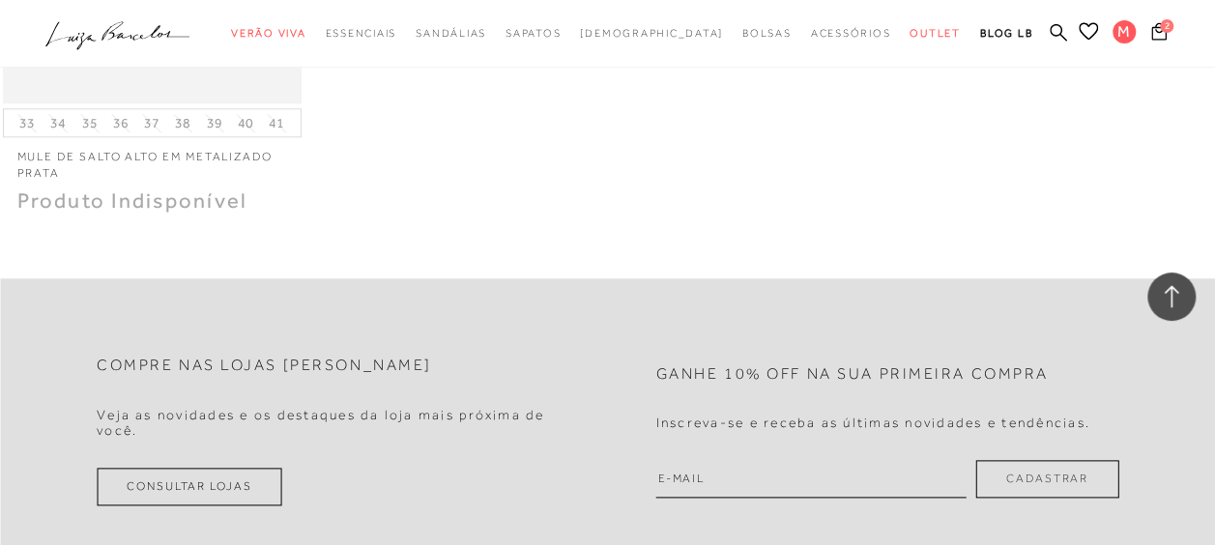
scroll to position [0, 0]
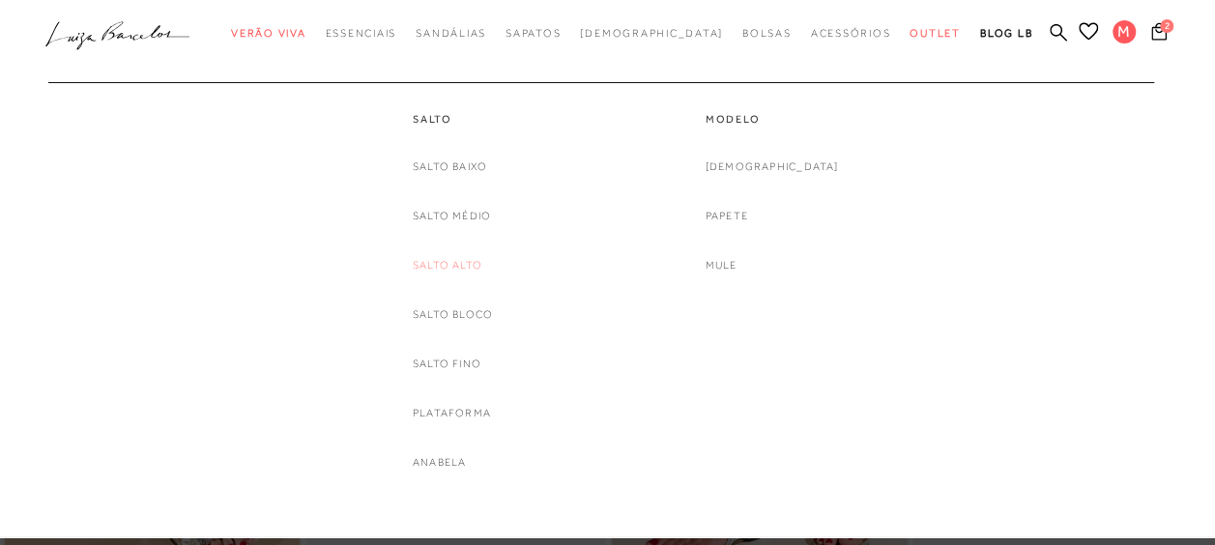
click at [439, 261] on link "Salto Alto" at bounding box center [448, 265] width 70 height 20
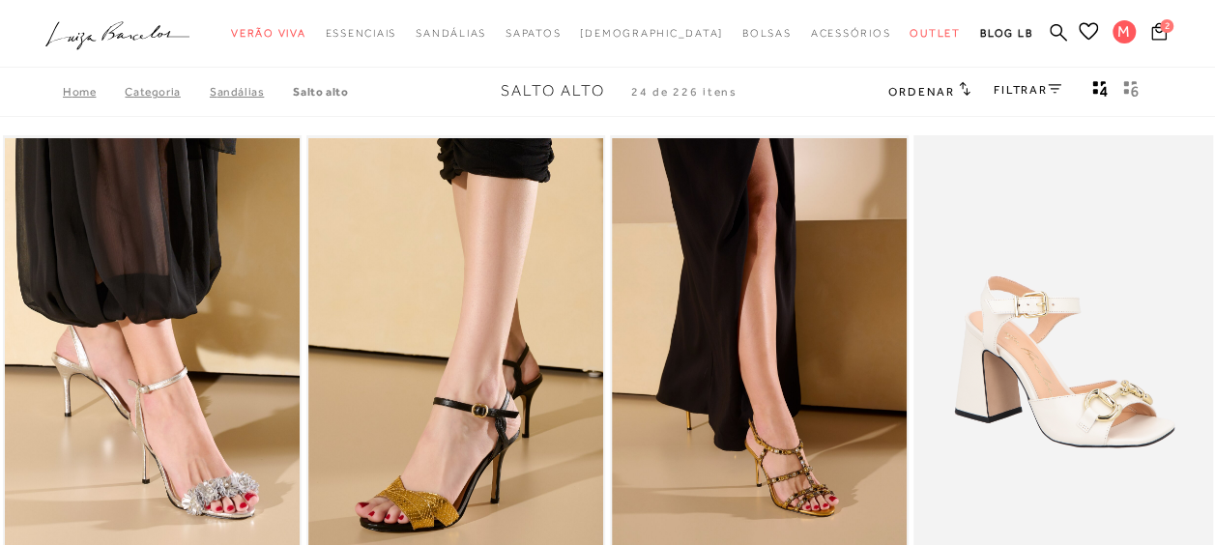
click at [911, 83] on h2 "Ordenar" at bounding box center [928, 90] width 81 height 19
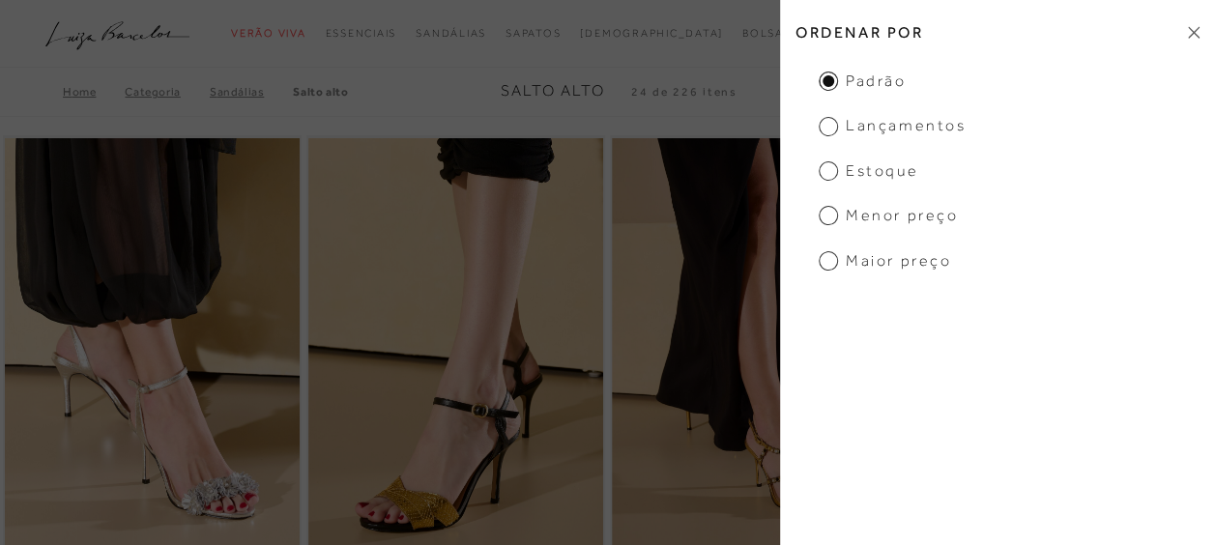
click at [831, 268] on span "Maior preço" at bounding box center [885, 260] width 132 height 21
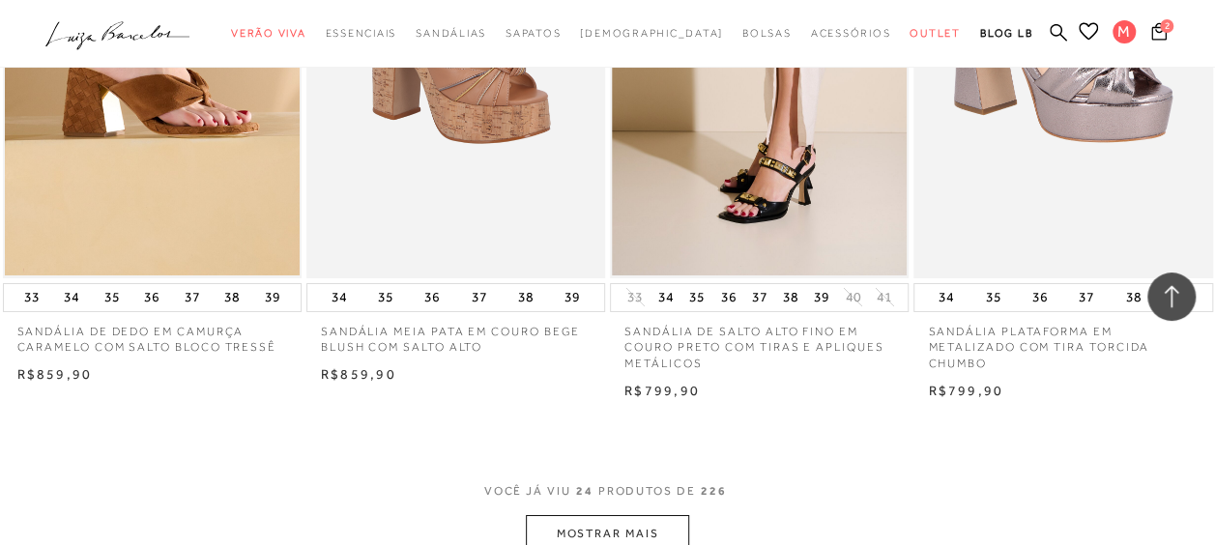
scroll to position [3353, 0]
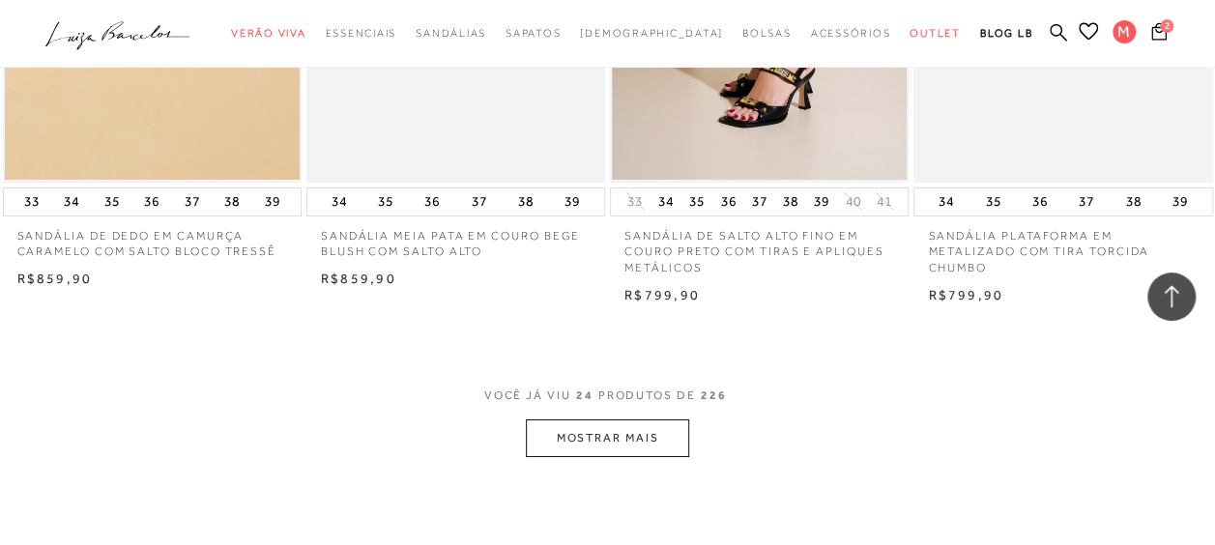
click at [575, 439] on button "MOSTRAR MAIS" at bounding box center [607, 438] width 162 height 38
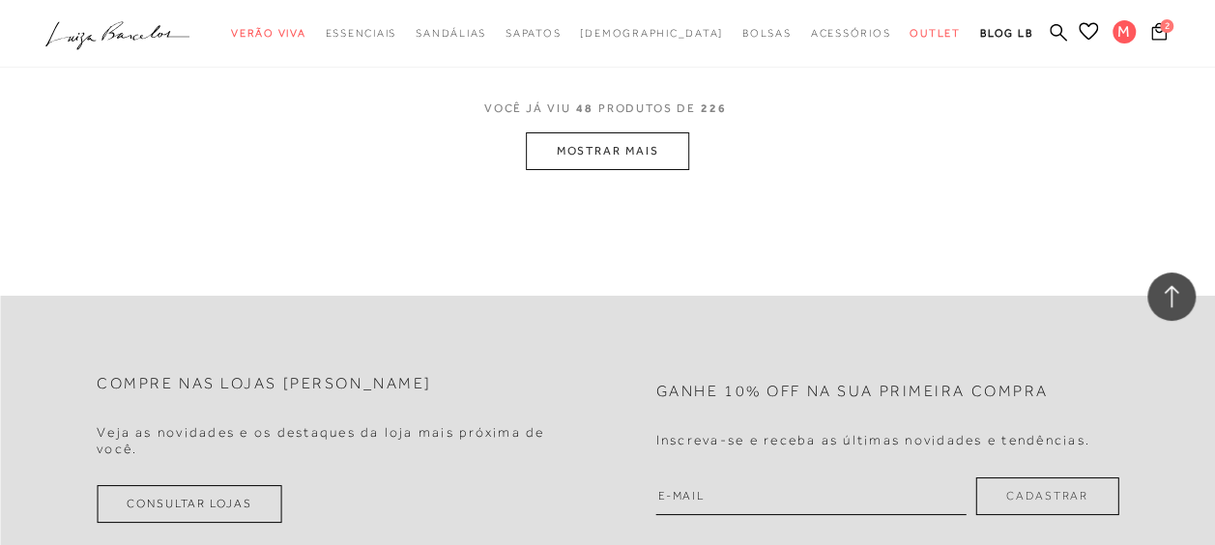
scroll to position [7129, 0]
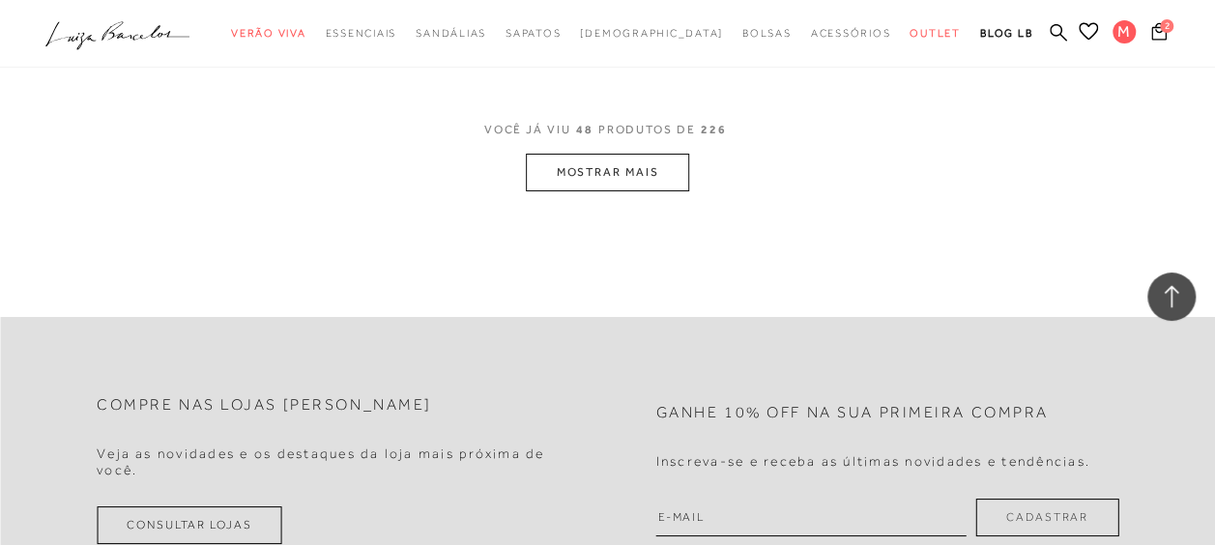
click at [607, 168] on button "MOSTRAR MAIS" at bounding box center [607, 173] width 162 height 38
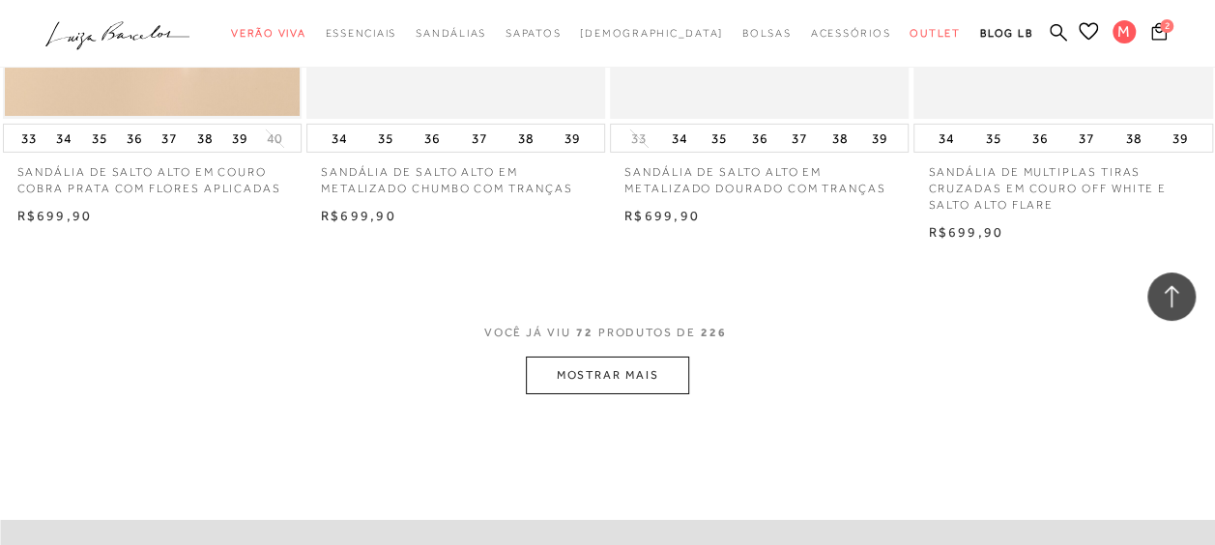
scroll to position [10556, 0]
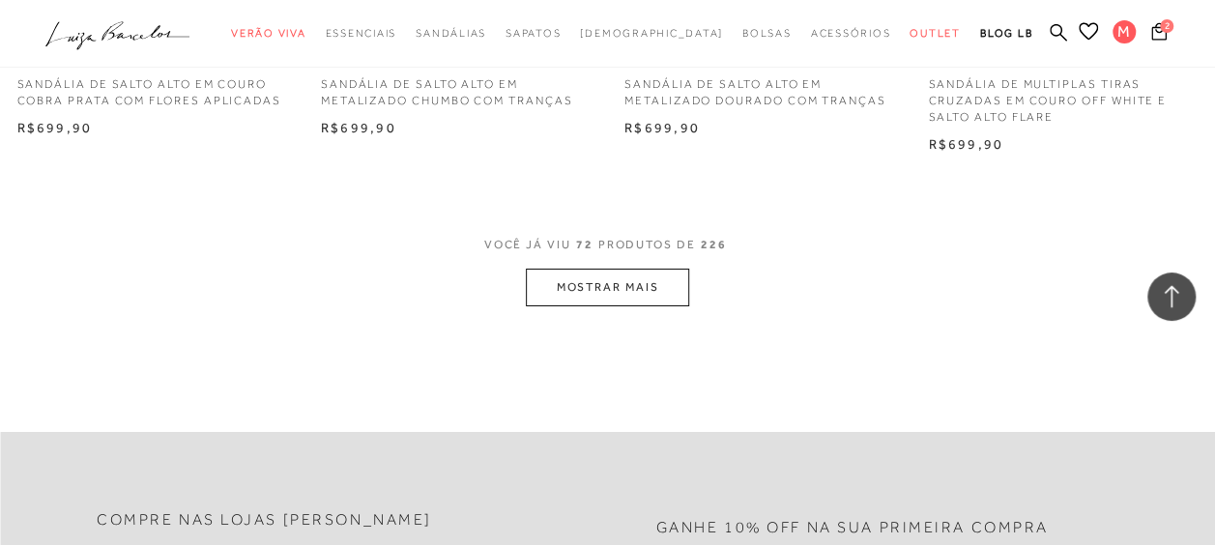
click at [630, 287] on button "MOSTRAR MAIS" at bounding box center [607, 288] width 162 height 38
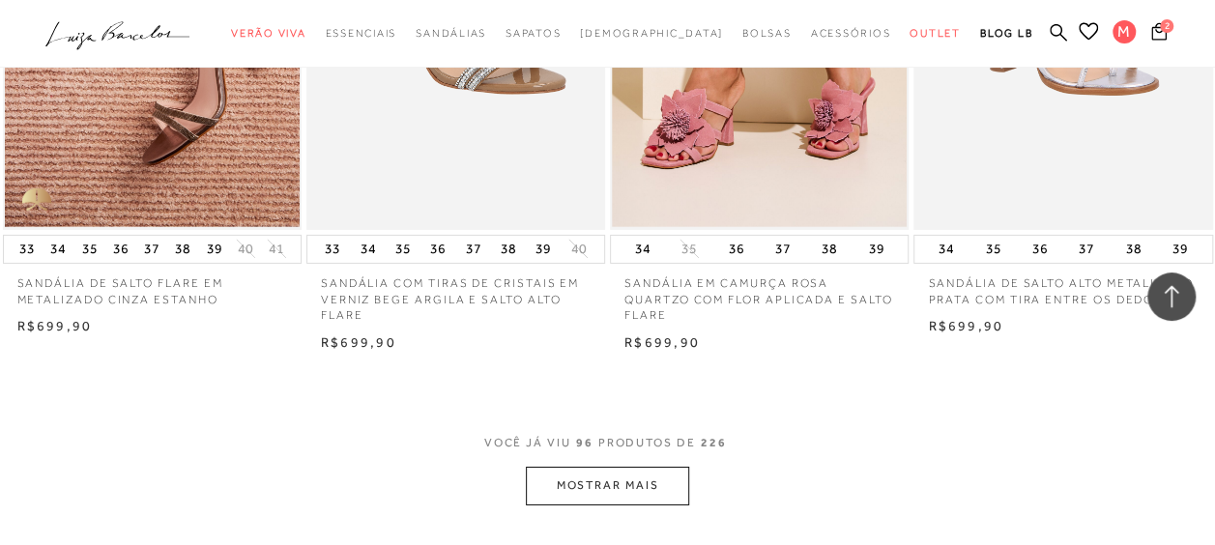
scroll to position [13894, 0]
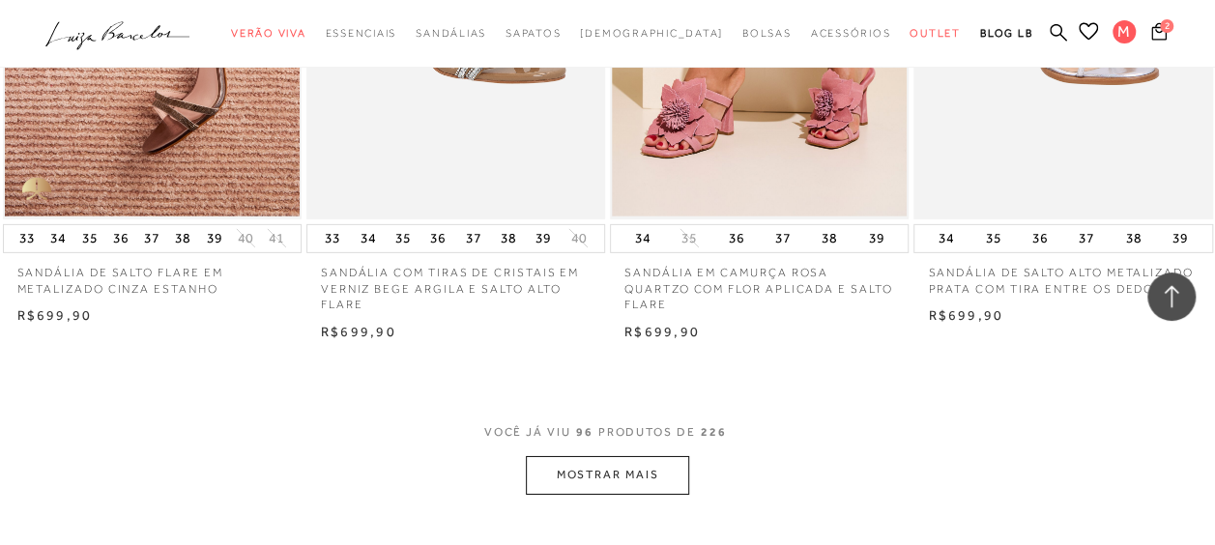
click at [617, 456] on button "MOSTRAR MAIS" at bounding box center [607, 475] width 162 height 38
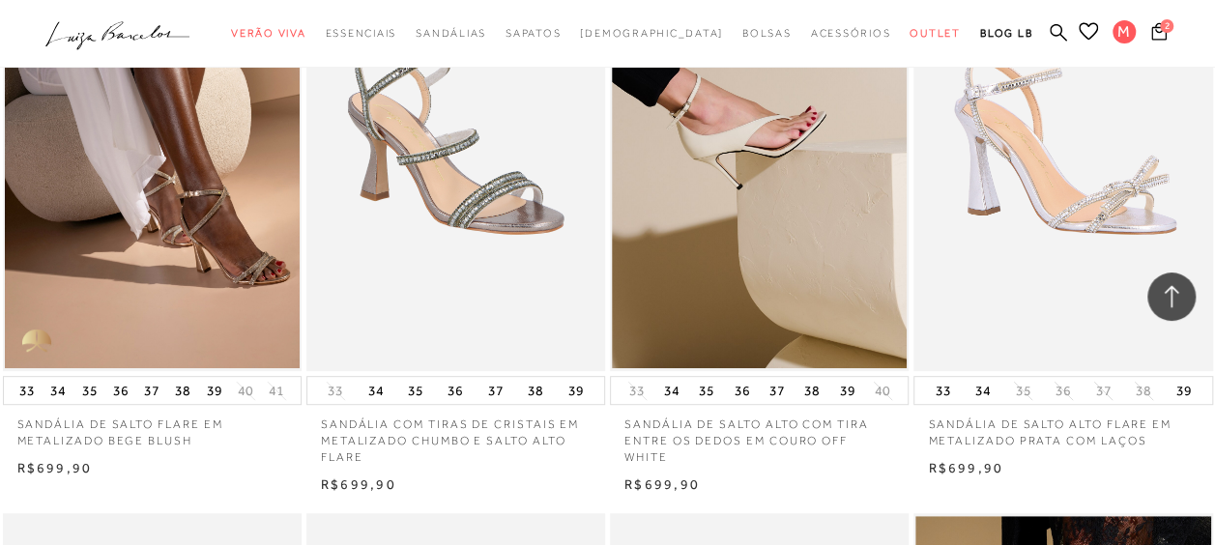
scroll to position [14946, 0]
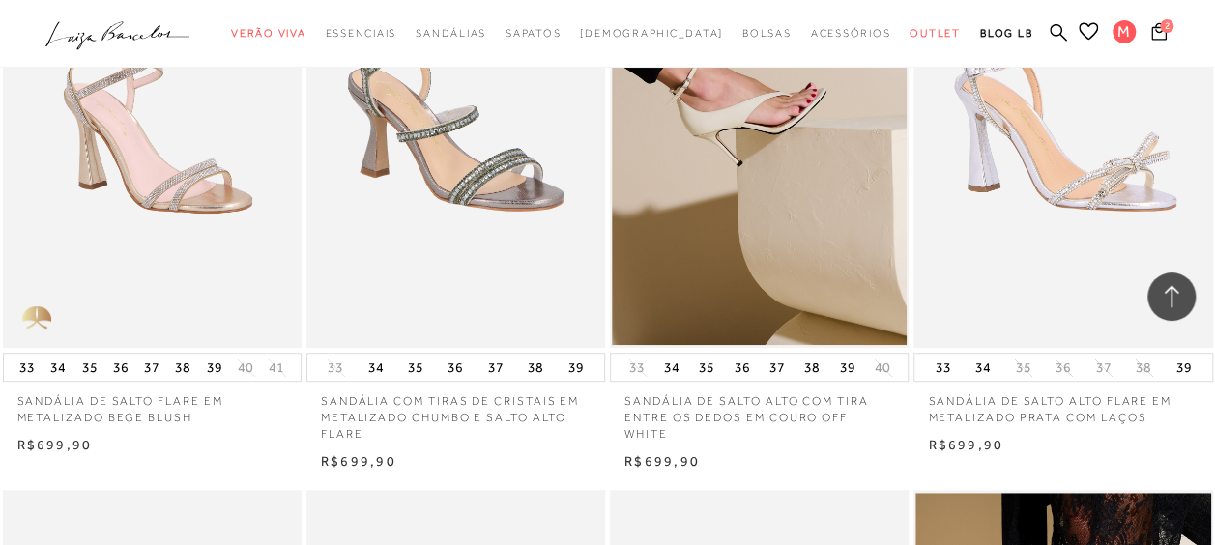
click at [198, 169] on img at bounding box center [153, 124] width 297 height 448
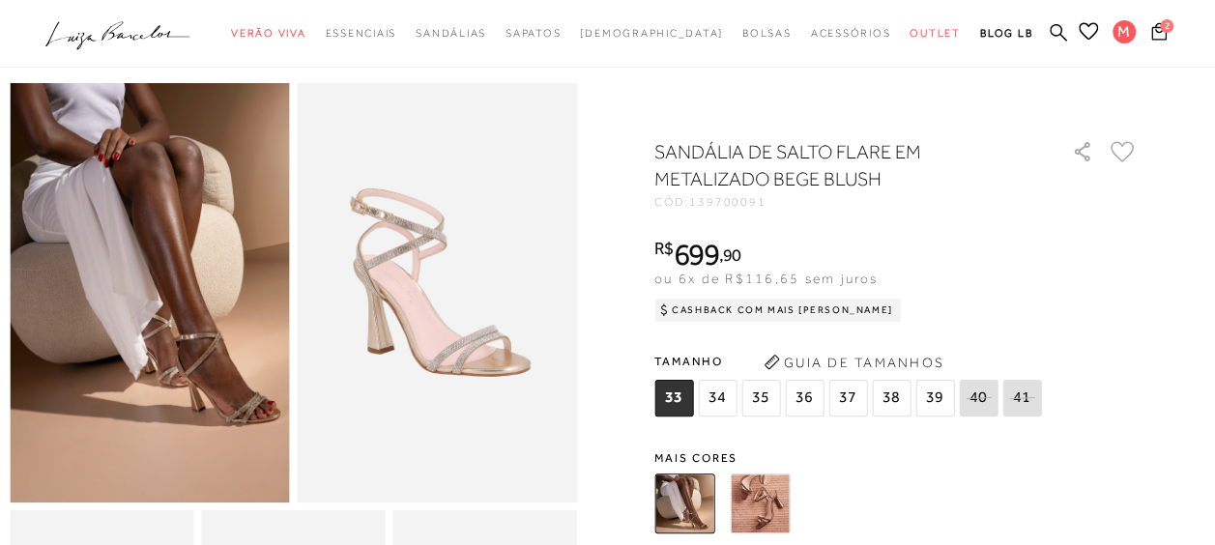
scroll to position [58, 0]
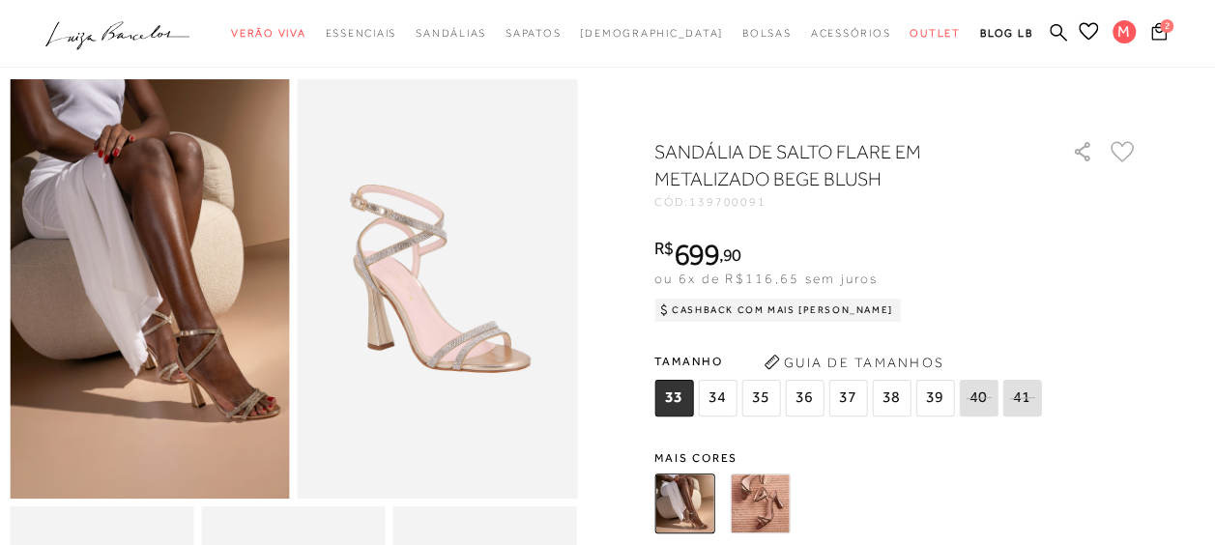
click at [775, 503] on img at bounding box center [760, 504] width 60 height 60
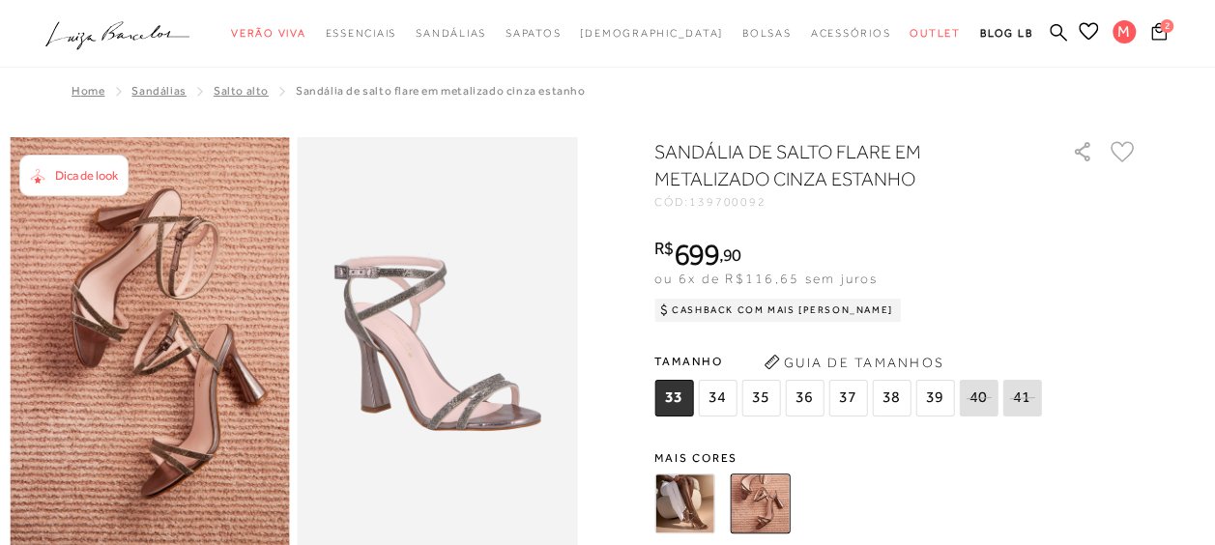
click at [779, 501] on img at bounding box center [760, 504] width 60 height 60
click at [684, 497] on img at bounding box center [684, 504] width 60 height 60
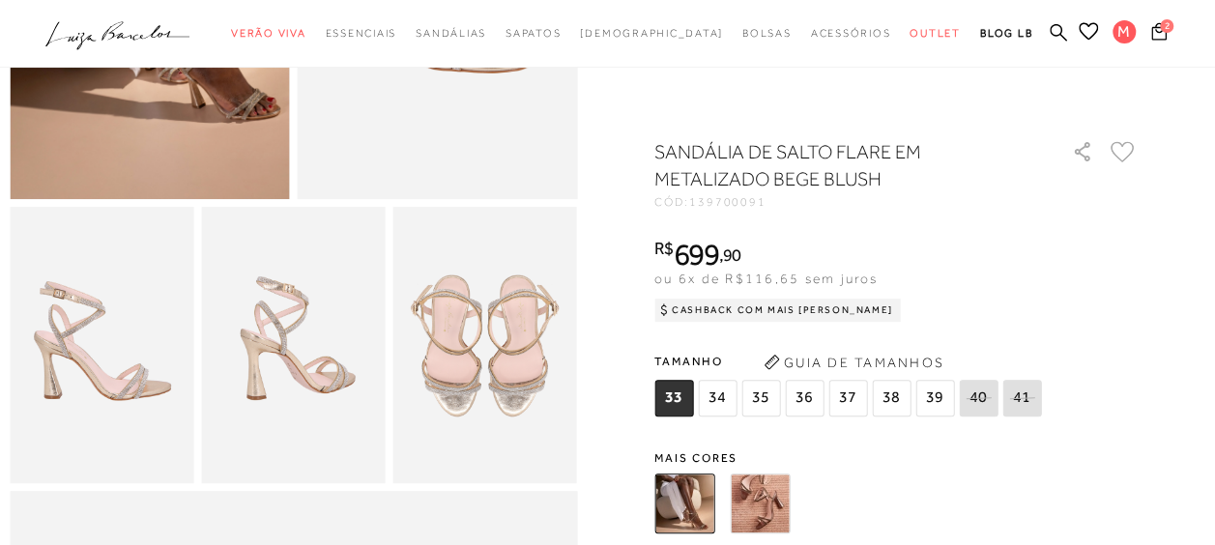
scroll to position [413, 0]
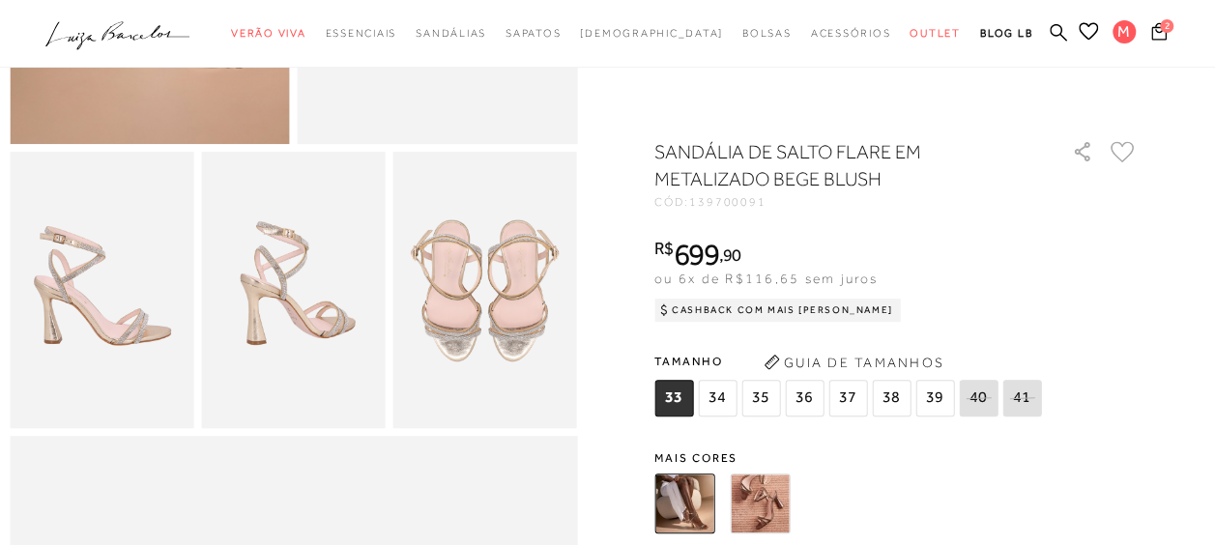
click at [54, 356] on img at bounding box center [102, 289] width 184 height 275
click at [284, 307] on img at bounding box center [293, 289] width 184 height 275
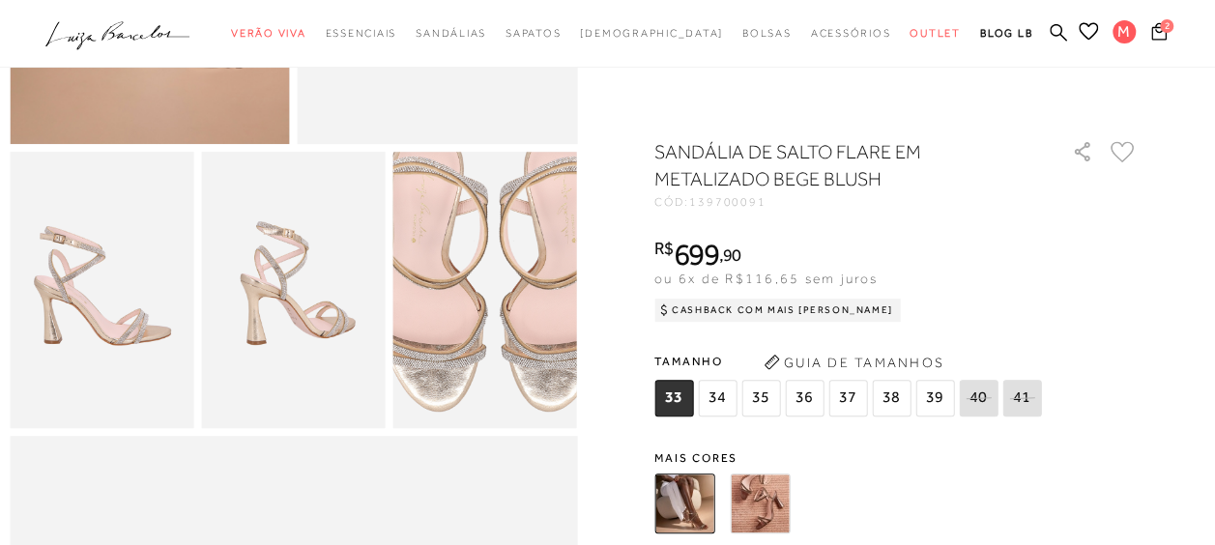
click at [480, 325] on img at bounding box center [494, 270] width 368 height 552
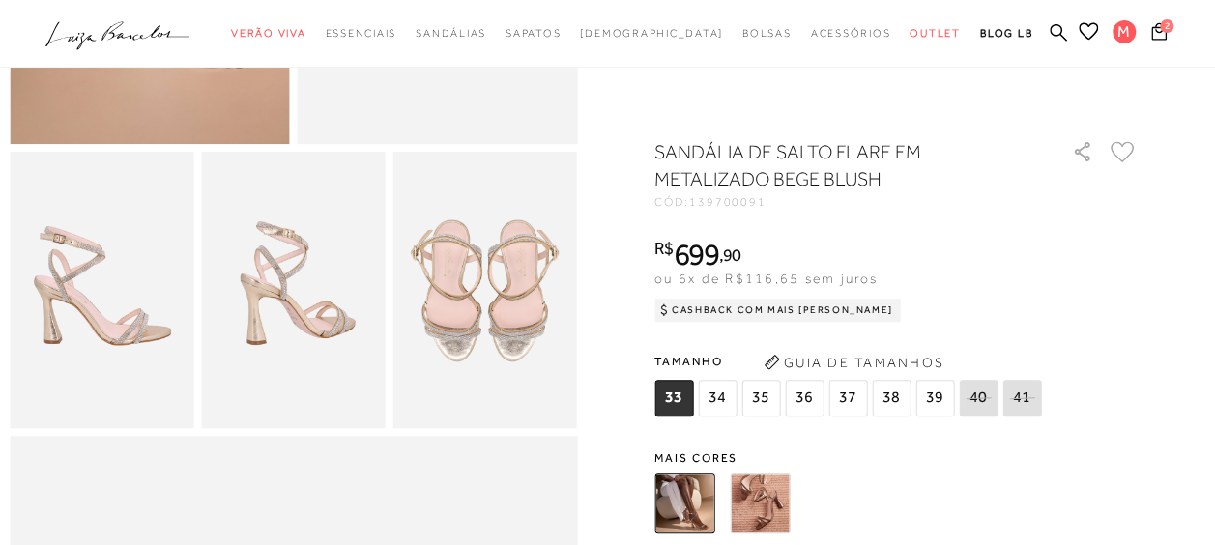
click at [1133, 145] on icon at bounding box center [1123, 151] width 24 height 21
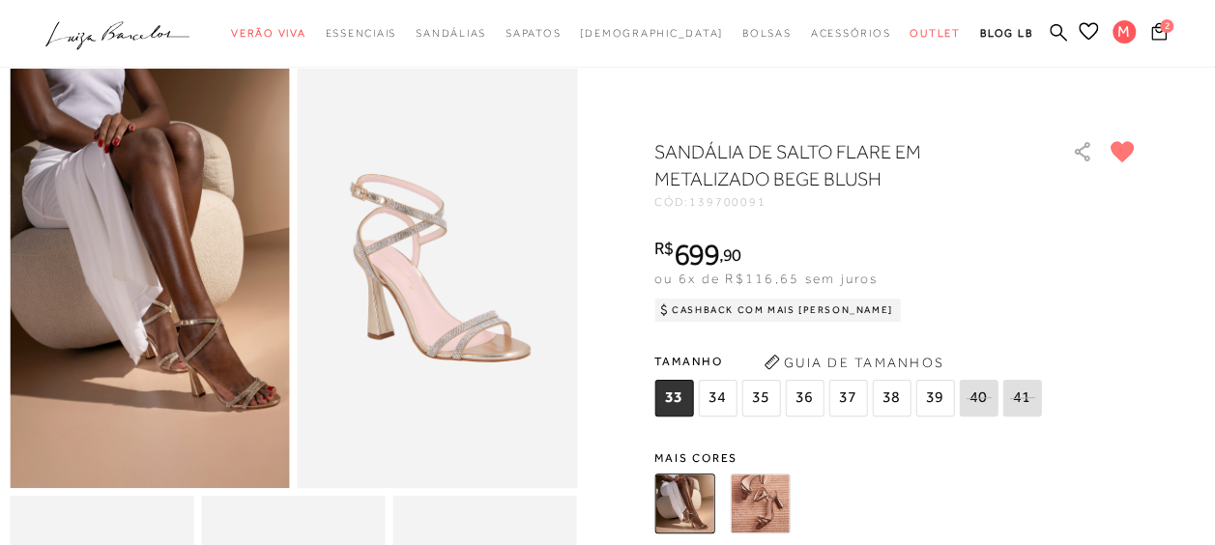
scroll to position [0, 0]
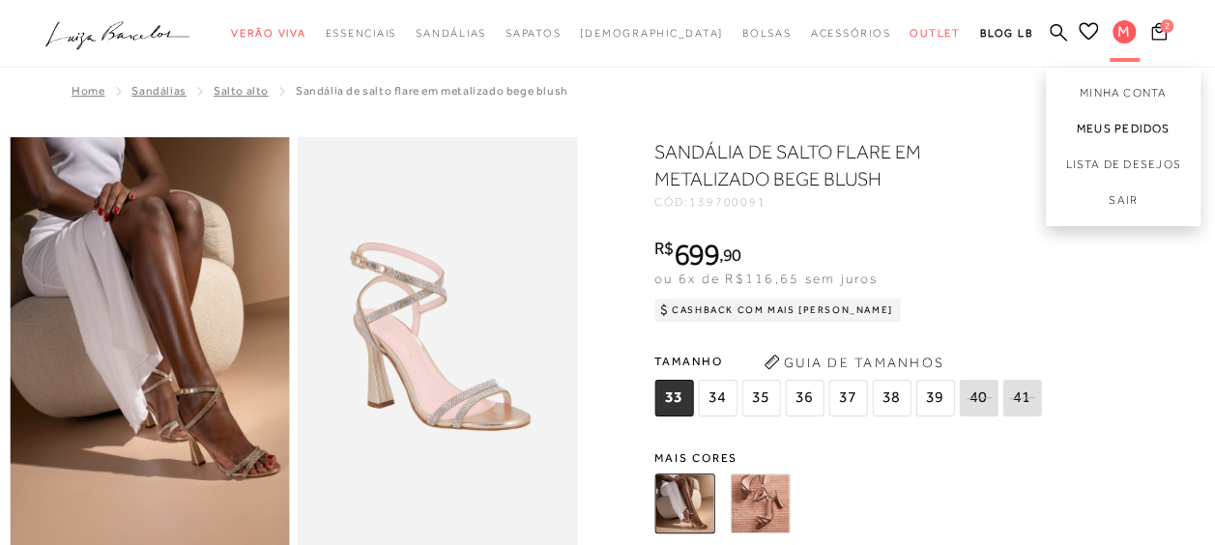
click at [1111, 131] on link "Meus Pedidos" at bounding box center [1123, 129] width 155 height 36
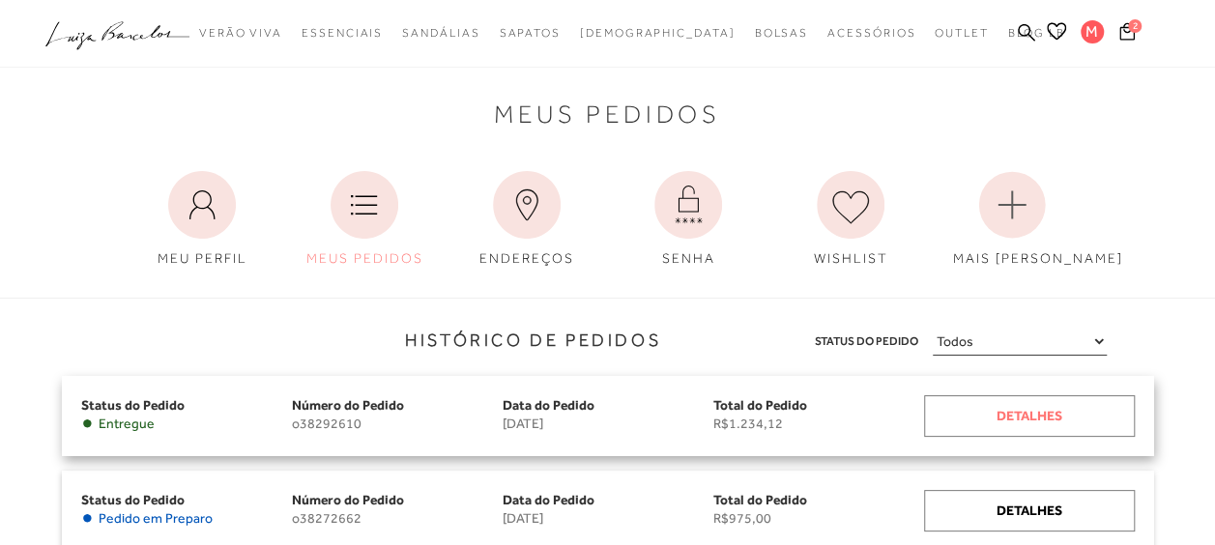
click at [1039, 416] on div "Detalhes" at bounding box center [1029, 416] width 211 height 42
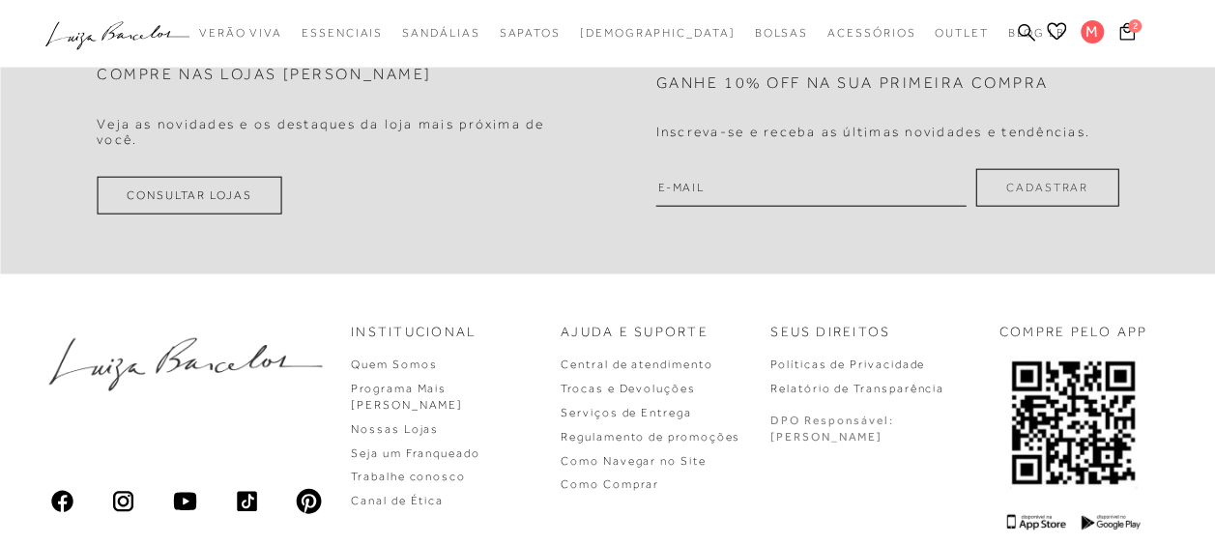
scroll to position [2237, 0]
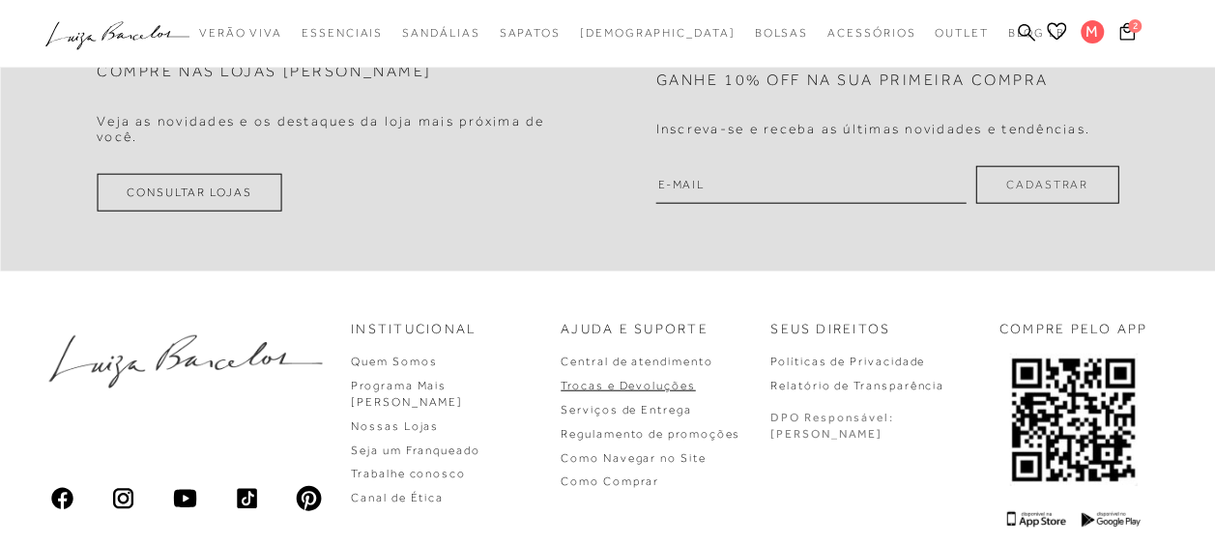
click at [652, 379] on link "Trocas e Devoluções" at bounding box center [628, 386] width 134 height 14
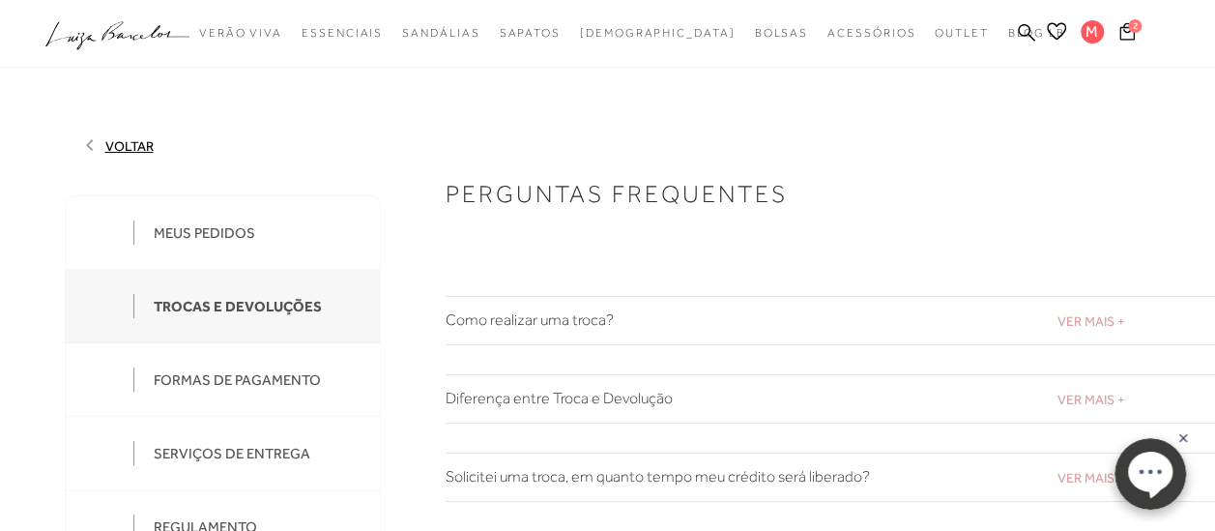
click at [1097, 317] on span "VER MAIS +" at bounding box center [1091, 320] width 68 height 15
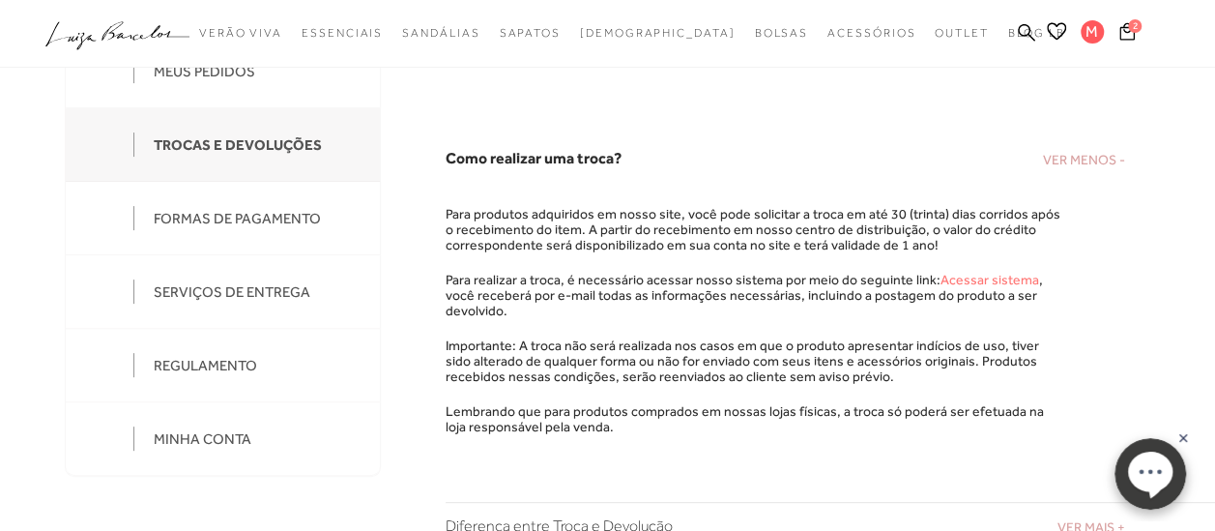
scroll to position [159, 0]
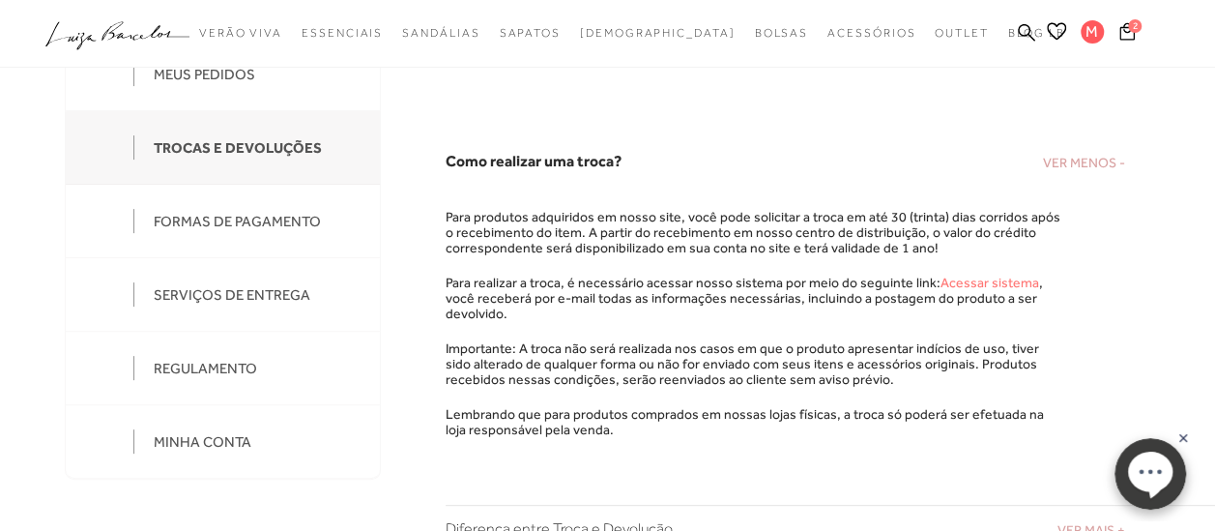
click at [965, 279] on link "Acessar sistema" at bounding box center [989, 281] width 99 height 15
click at [950, 286] on link "Acessar sistema" at bounding box center [989, 281] width 99 height 15
